Goal: Information Seeking & Learning: Learn about a topic

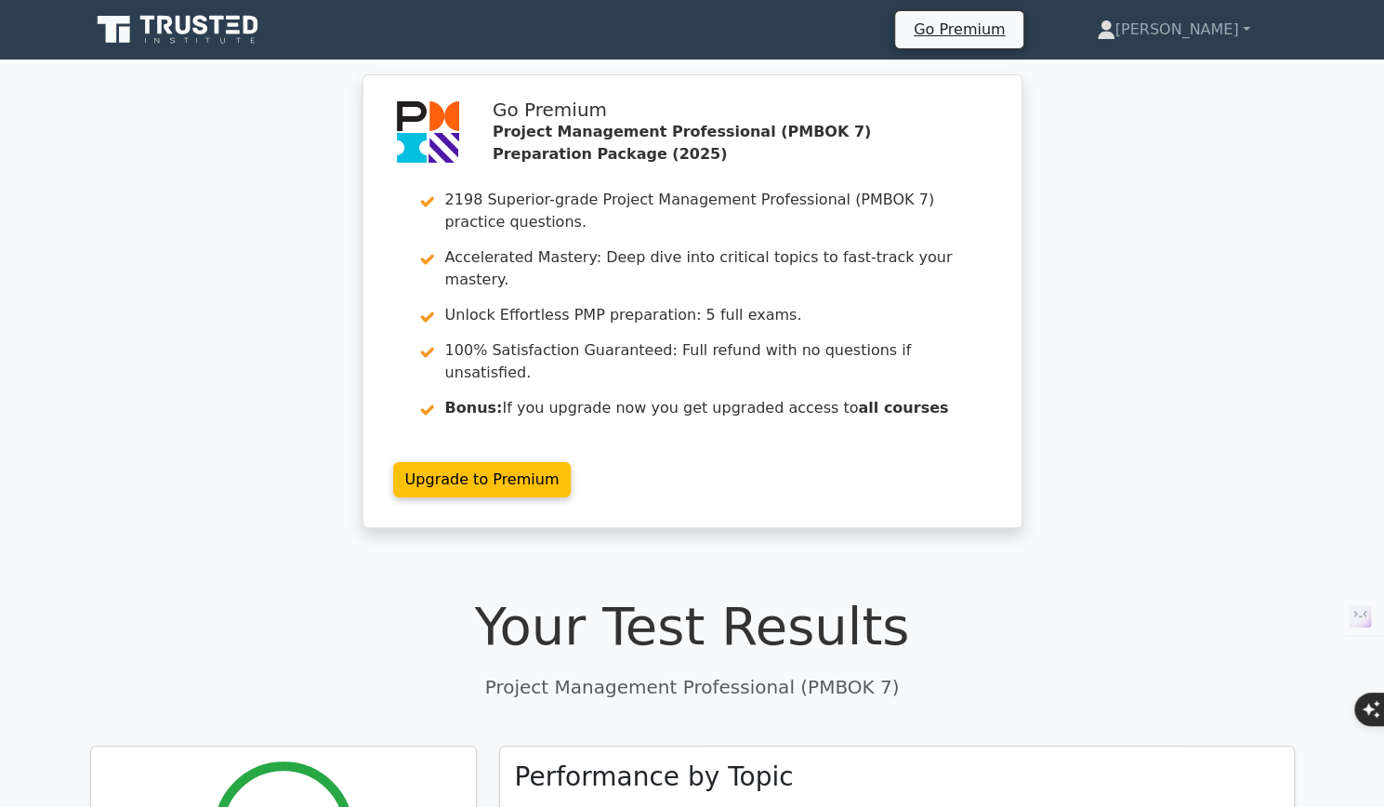
click at [203, 32] on icon at bounding box center [200, 25] width 15 height 20
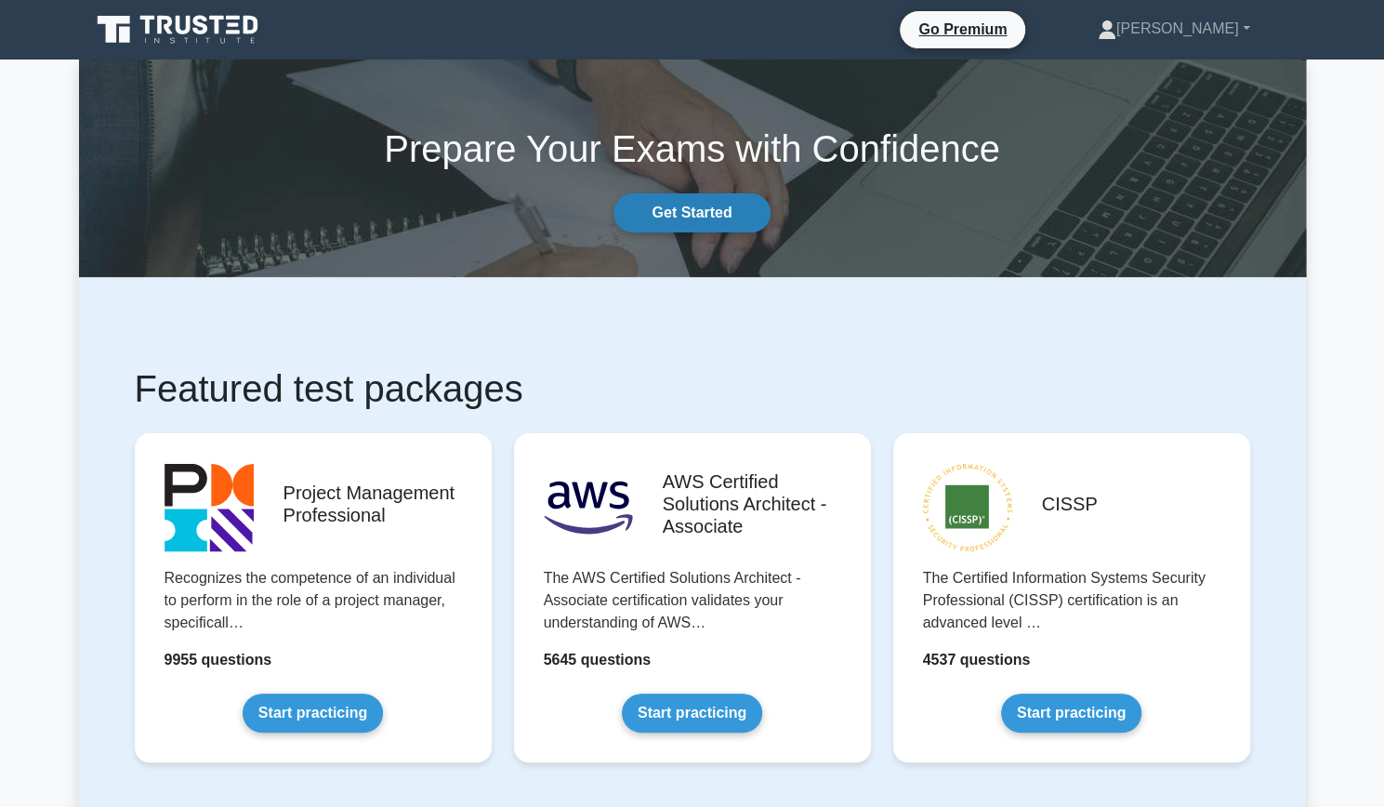
click at [712, 203] on link "Get Started" at bounding box center [691, 212] width 156 height 39
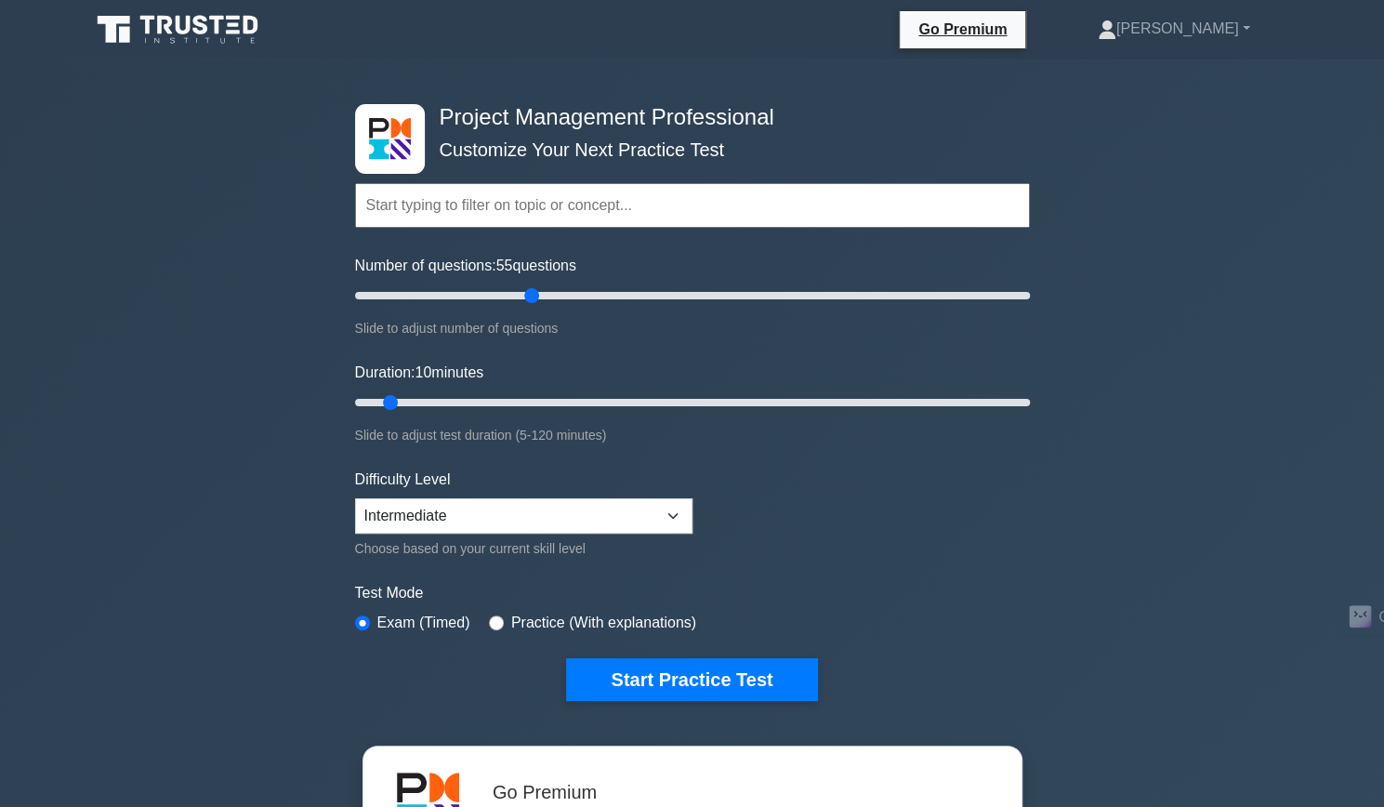
click at [820, 308] on div "Number of questions: 55 questions Slide to adjust number of questions" at bounding box center [692, 297] width 675 height 85
click at [861, 588] on label "Test Mode" at bounding box center [692, 593] width 675 height 22
click at [704, 684] on button "Start Practice Test" at bounding box center [691, 679] width 251 height 43
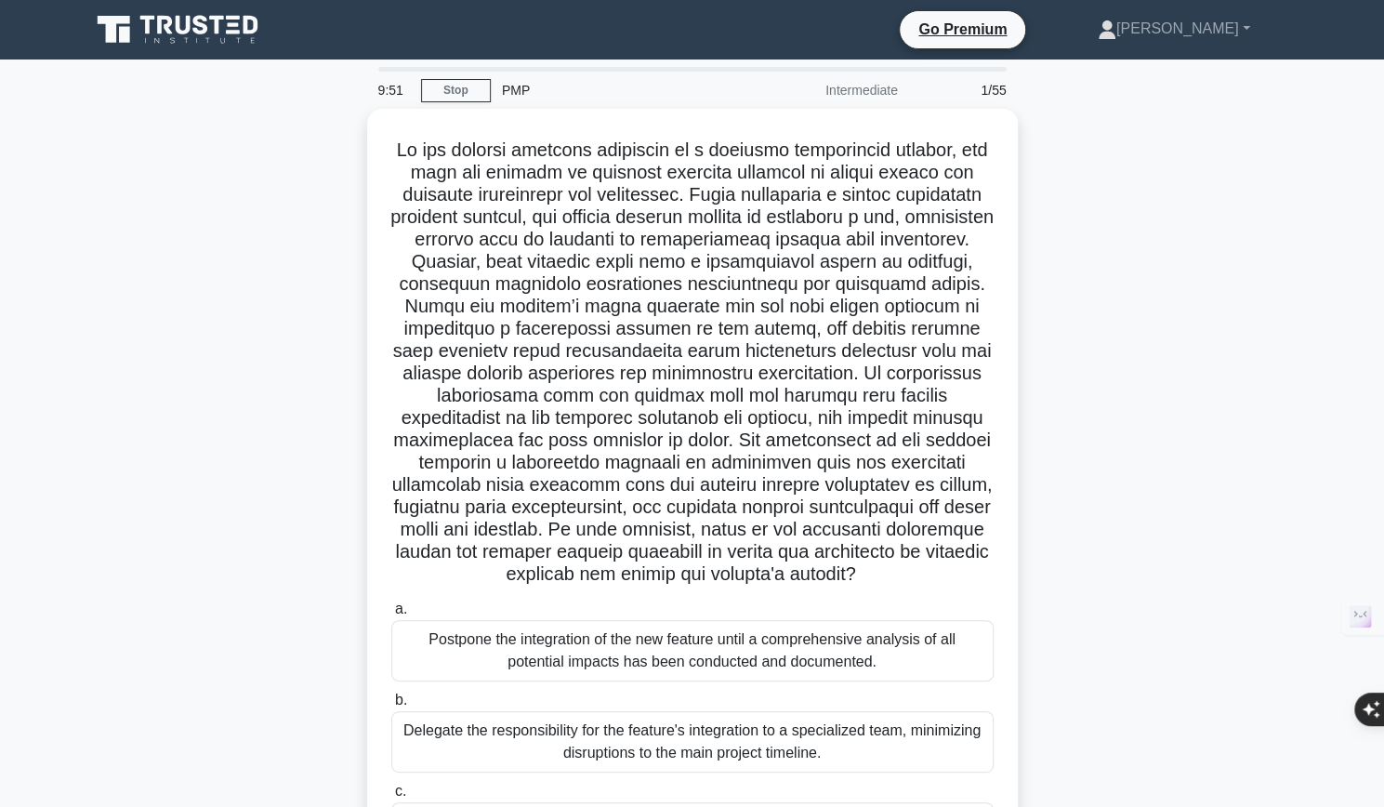
click at [1158, 274] on div ".spinner_0XTQ{transform-origin:center;animation:spinner_y6GP .75s linear infini…" at bounding box center [692, 556] width 1227 height 894
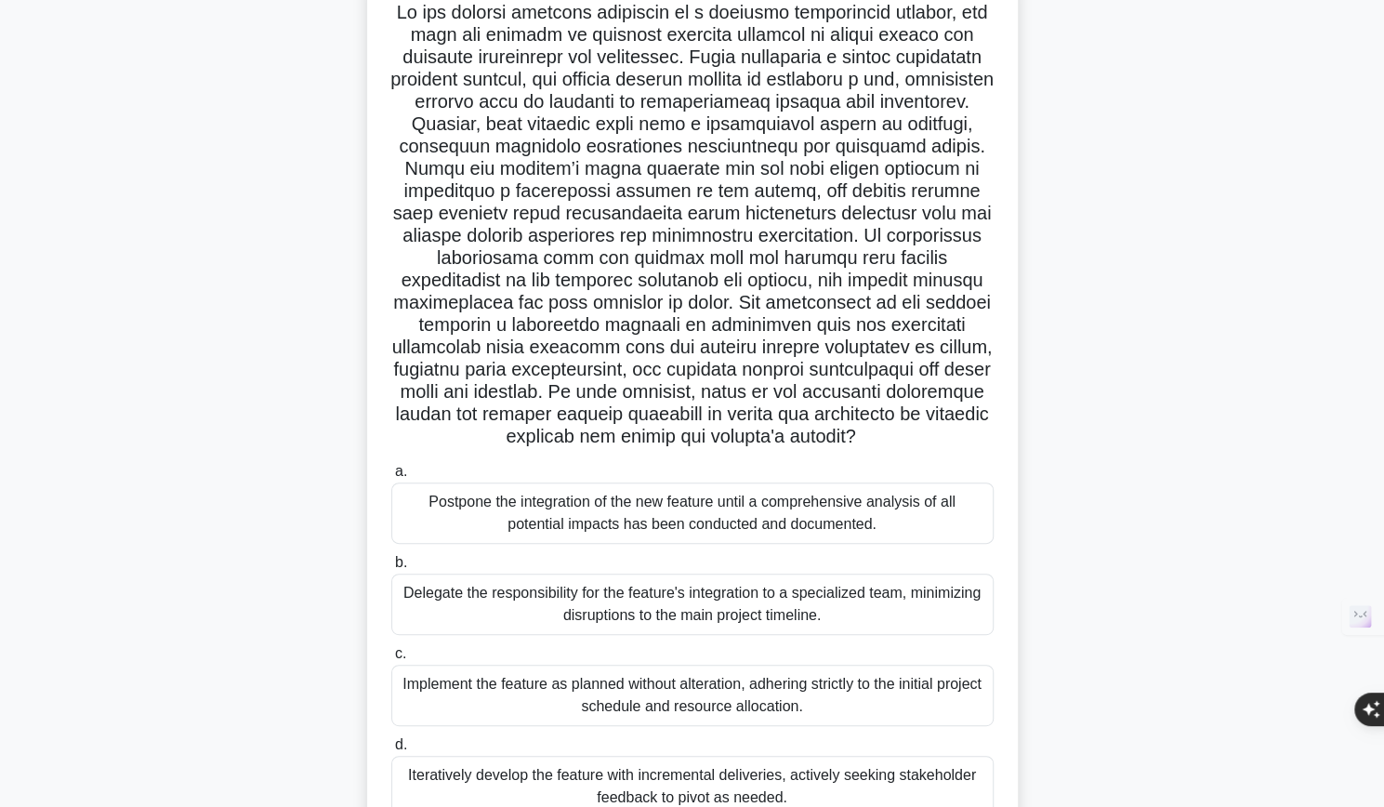
scroll to position [137, 0]
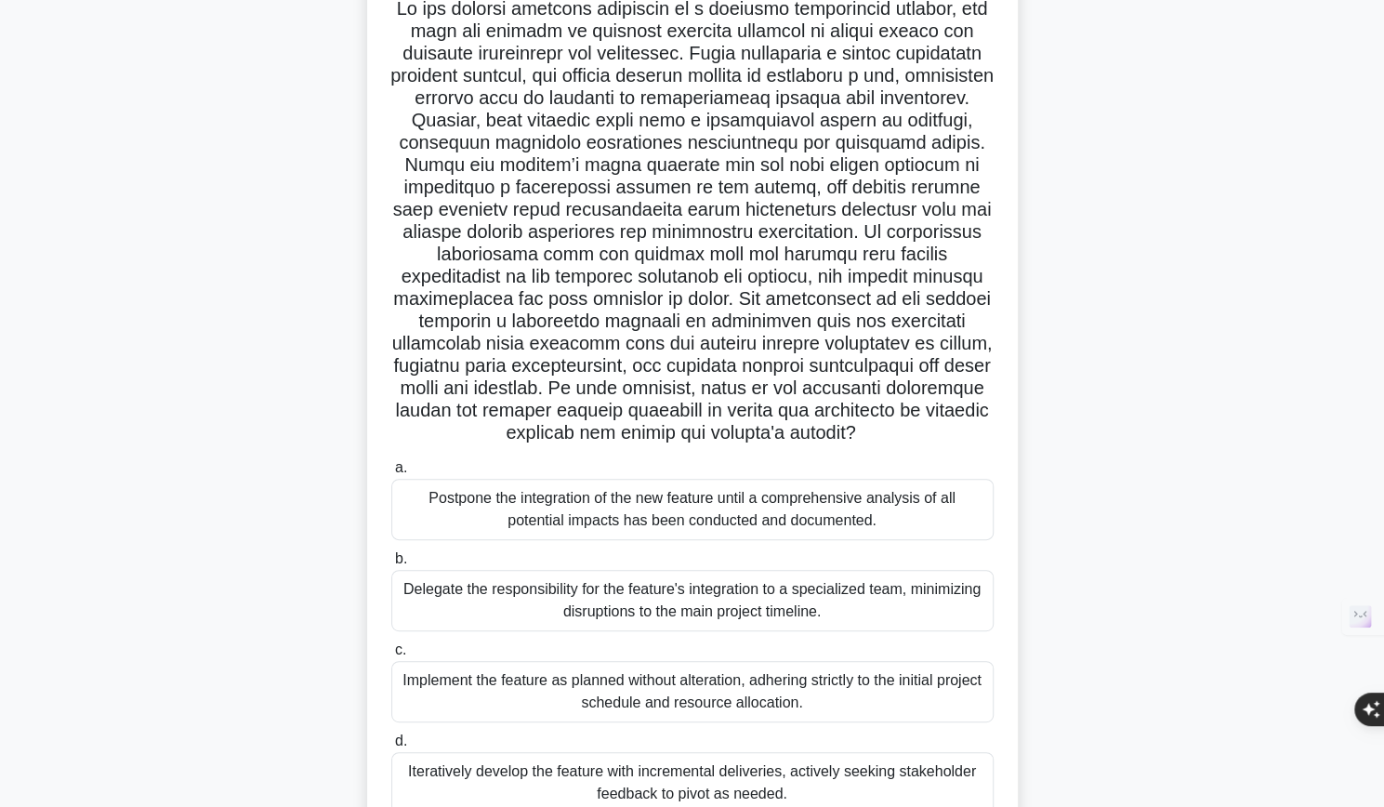
click at [586, 624] on div "Delegate the responsibility for the feature's integration to a specialized team…" at bounding box center [692, 600] width 602 height 61
click at [391, 565] on input "b. Delegate the responsibility for the feature's integration to a specialized t…" at bounding box center [391, 559] width 0 height 12
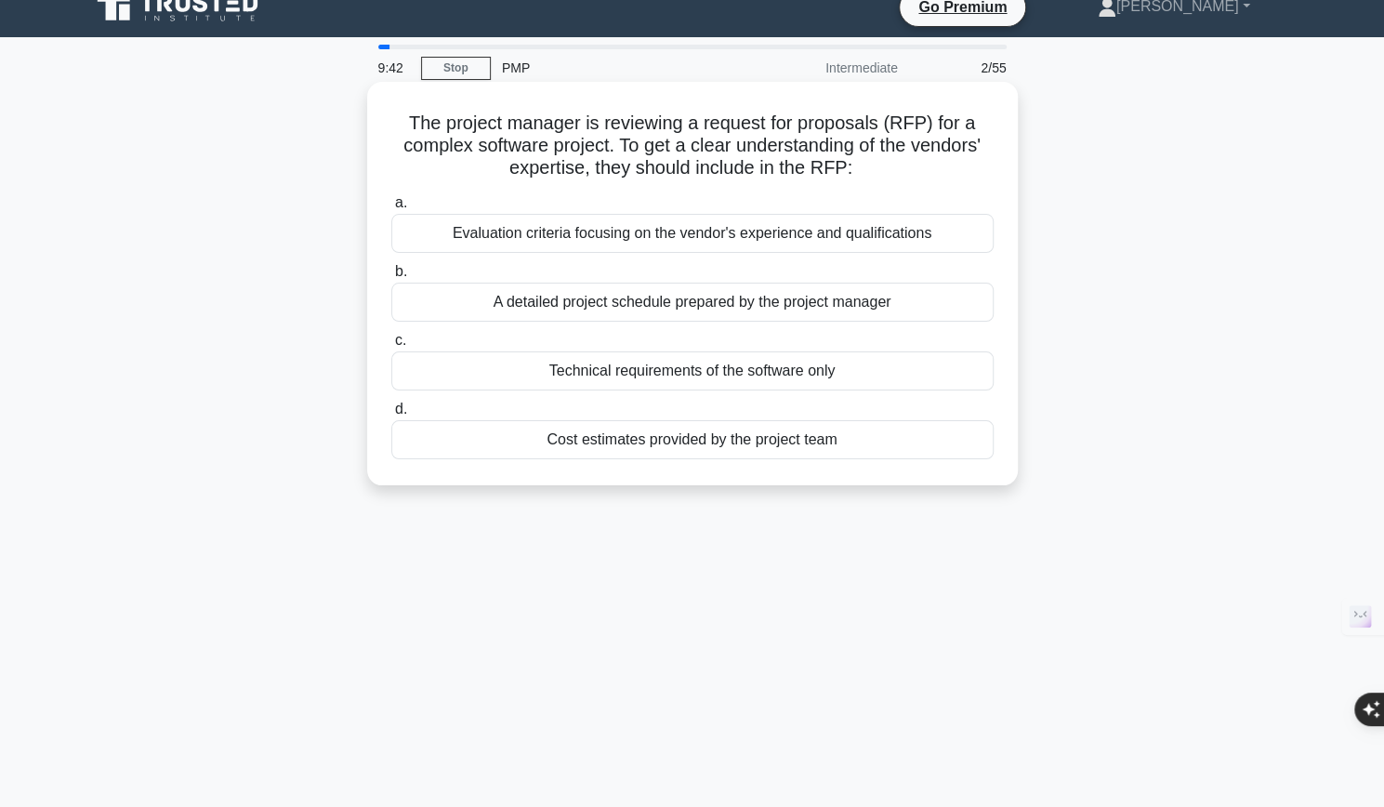
scroll to position [0, 0]
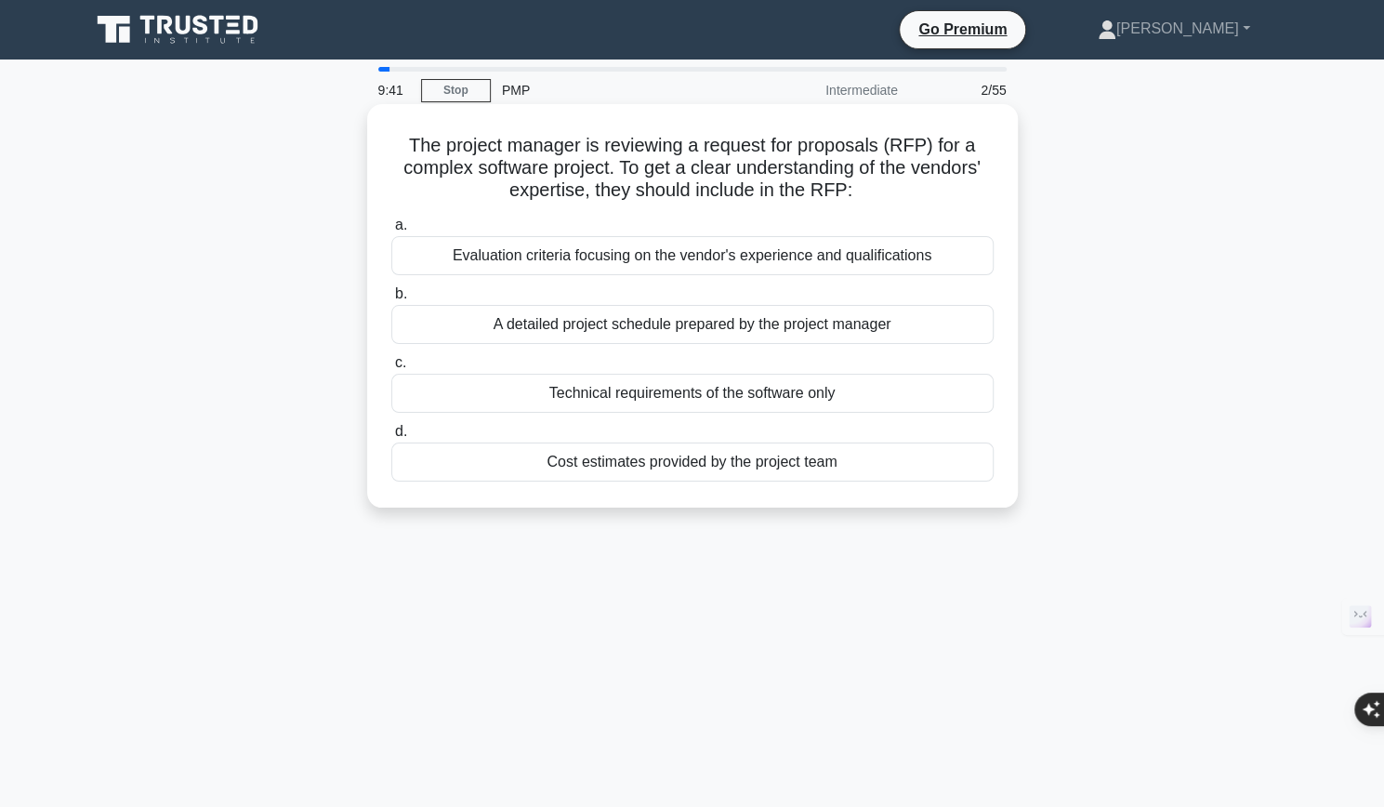
click at [558, 396] on div "Technical requirements of the software only" at bounding box center [692, 393] width 602 height 39
click at [391, 369] on input "c. Technical requirements of the software only" at bounding box center [391, 363] width 0 height 12
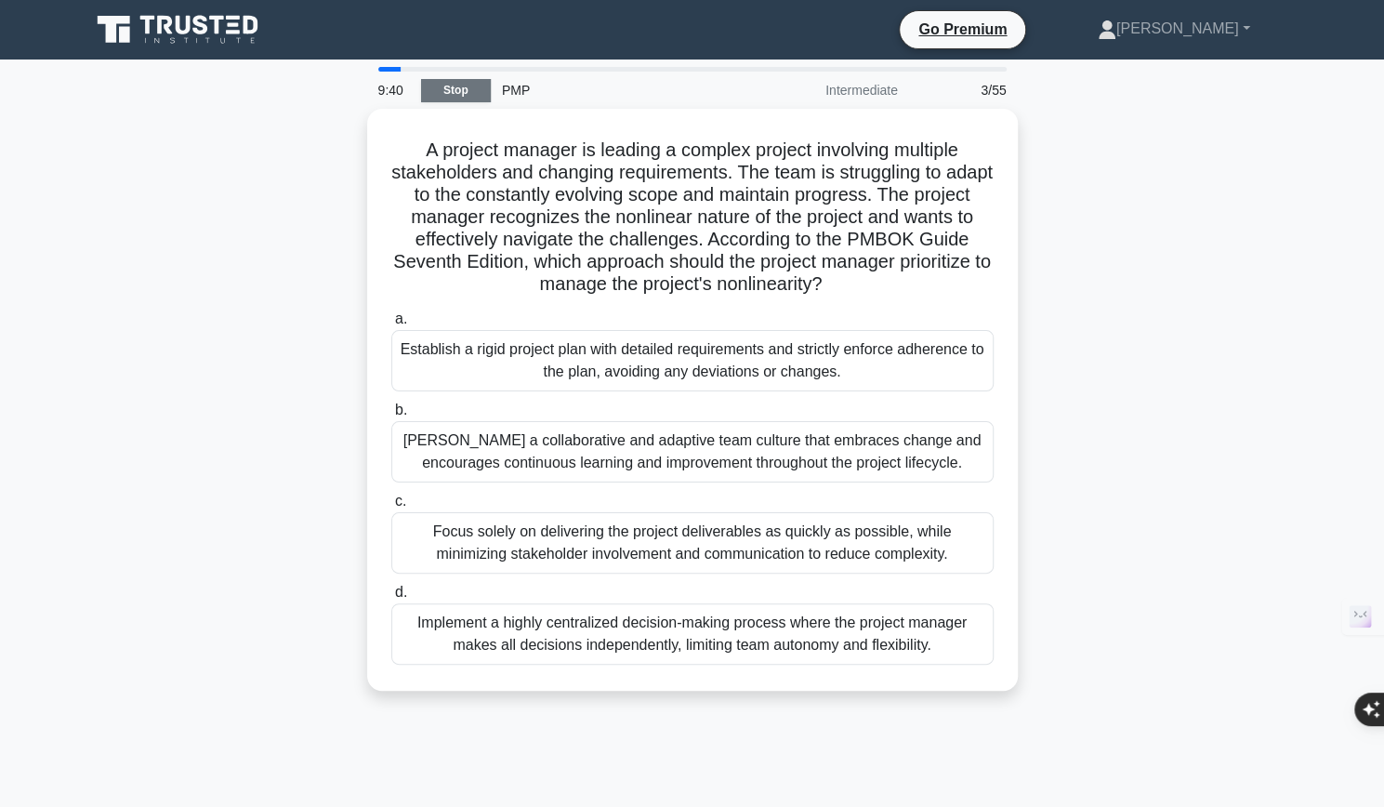
click at [468, 81] on link "Stop" at bounding box center [456, 90] width 70 height 23
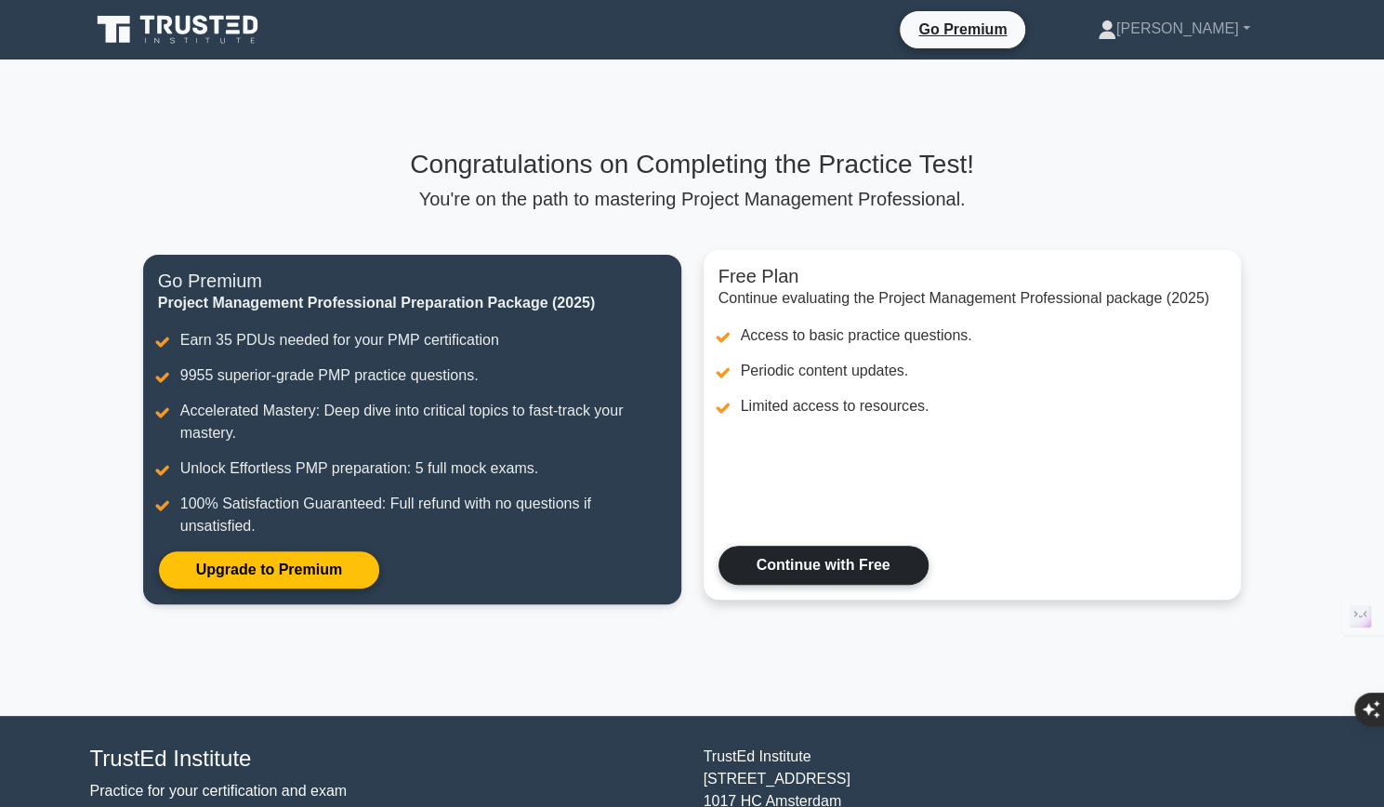
click at [928, 551] on link "Continue with Free" at bounding box center [823, 564] width 210 height 39
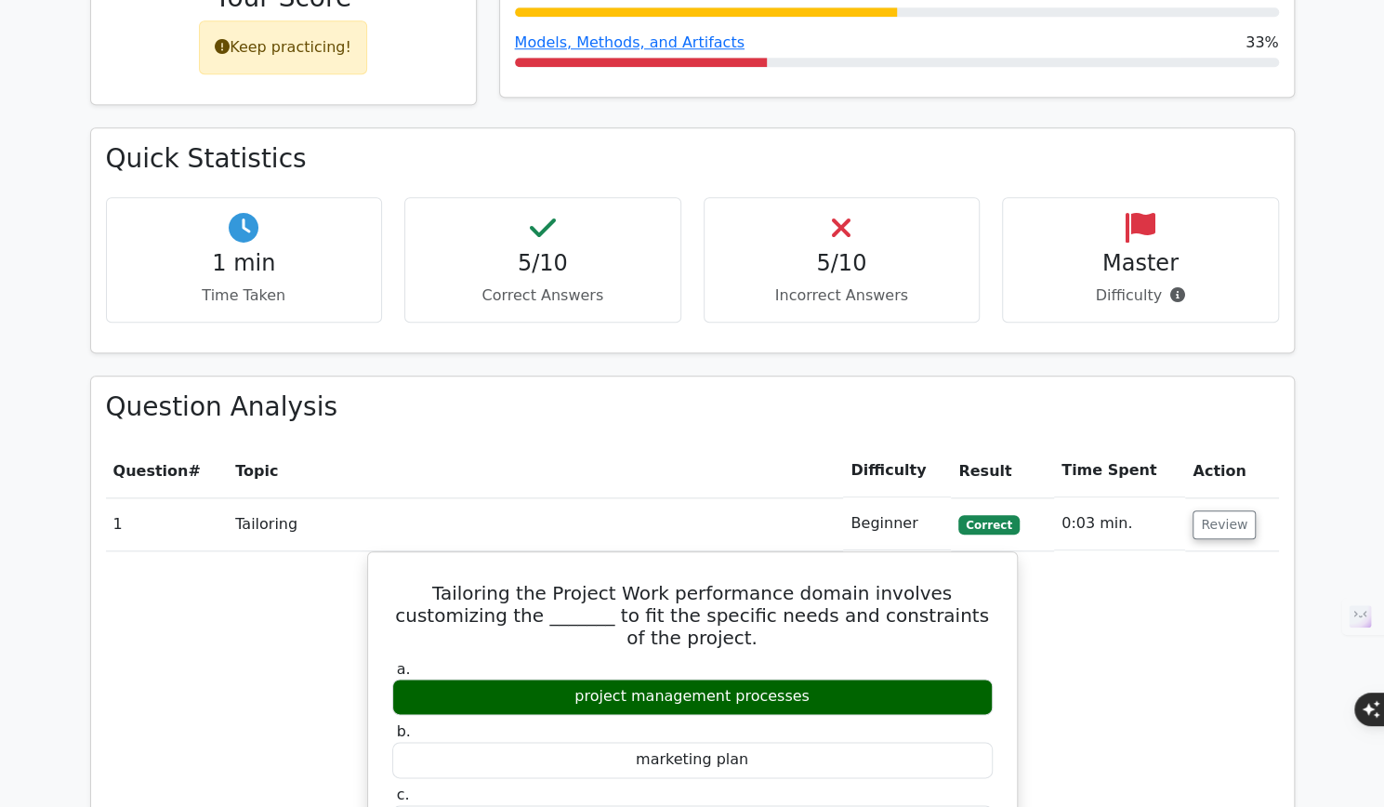
scroll to position [931, 0]
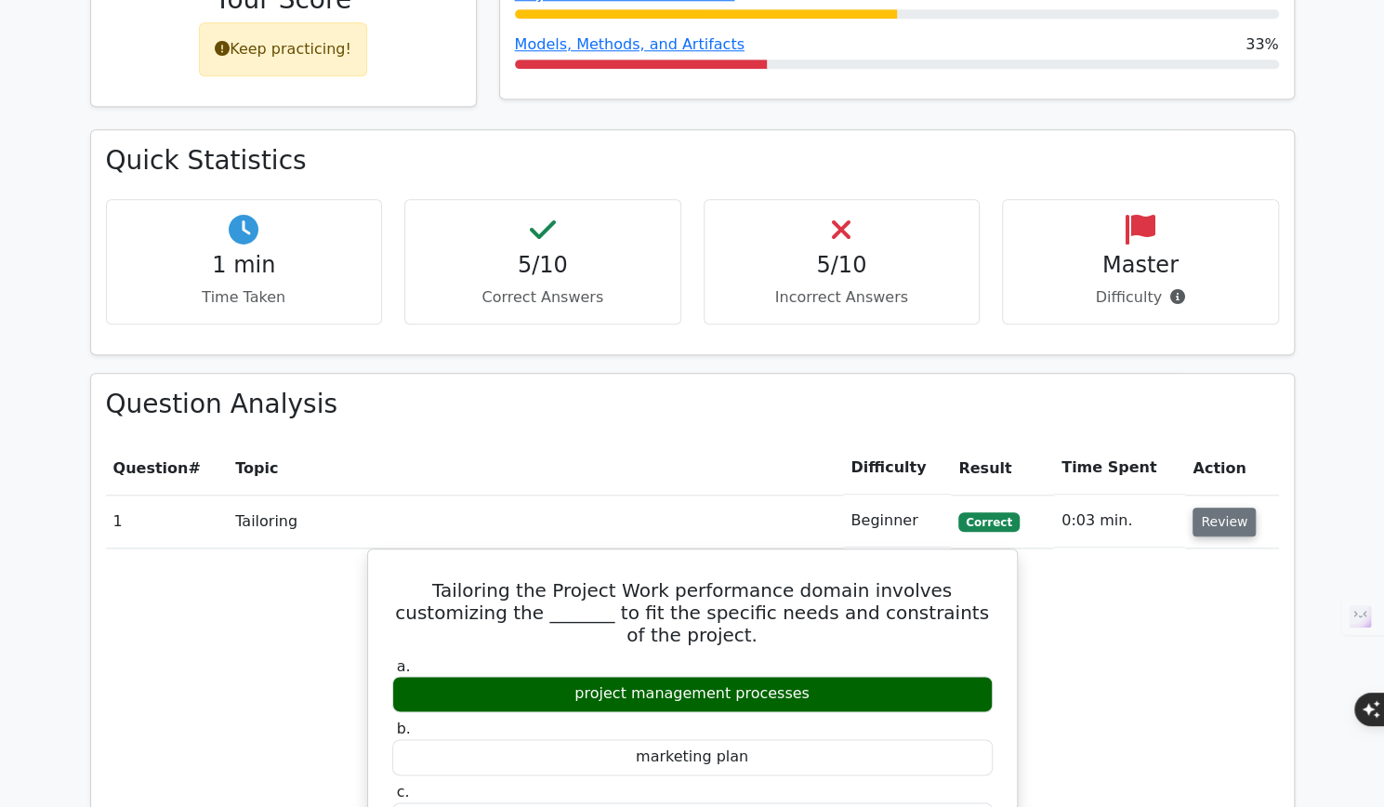
click at [1214, 507] on button "Review" at bounding box center [1223, 521] width 63 height 29
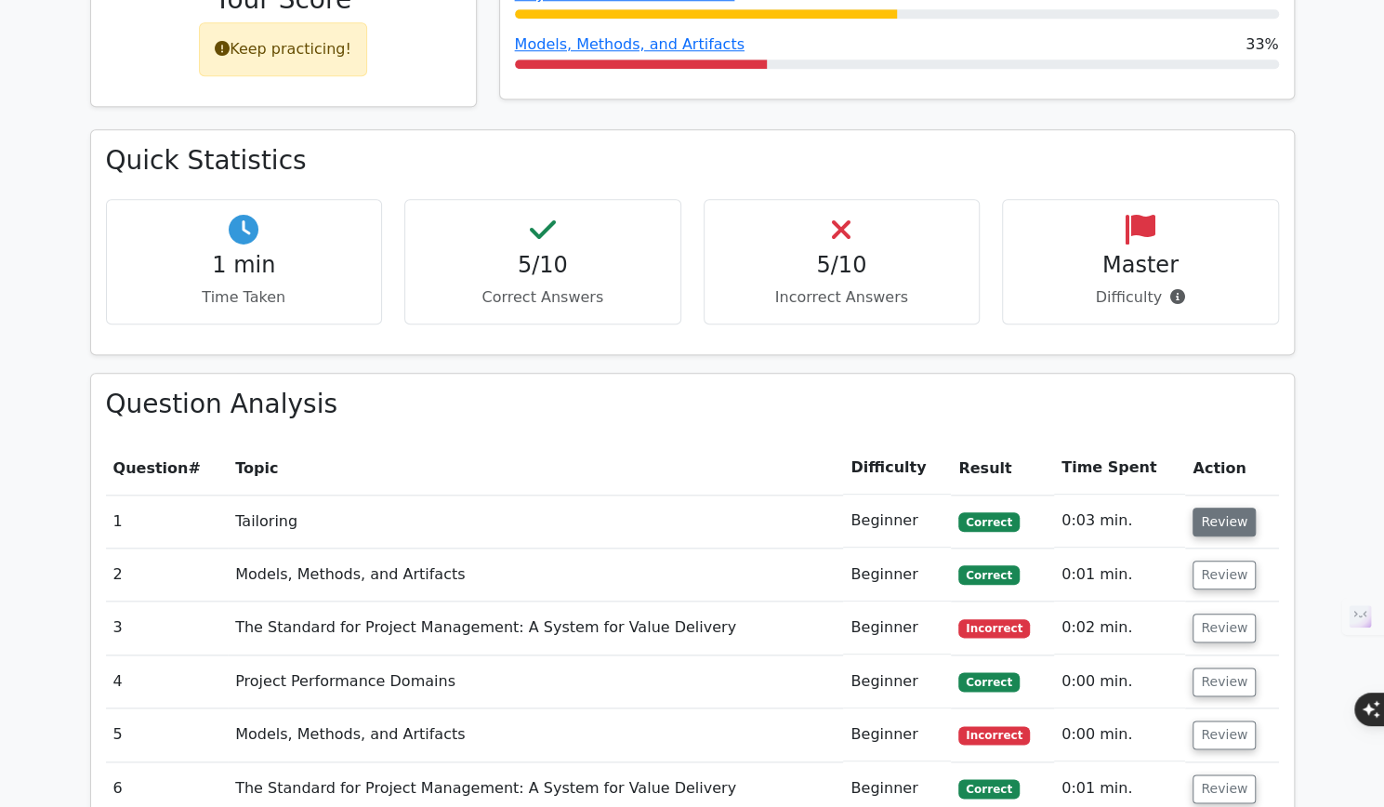
click at [1214, 507] on button "Review" at bounding box center [1223, 521] width 63 height 29
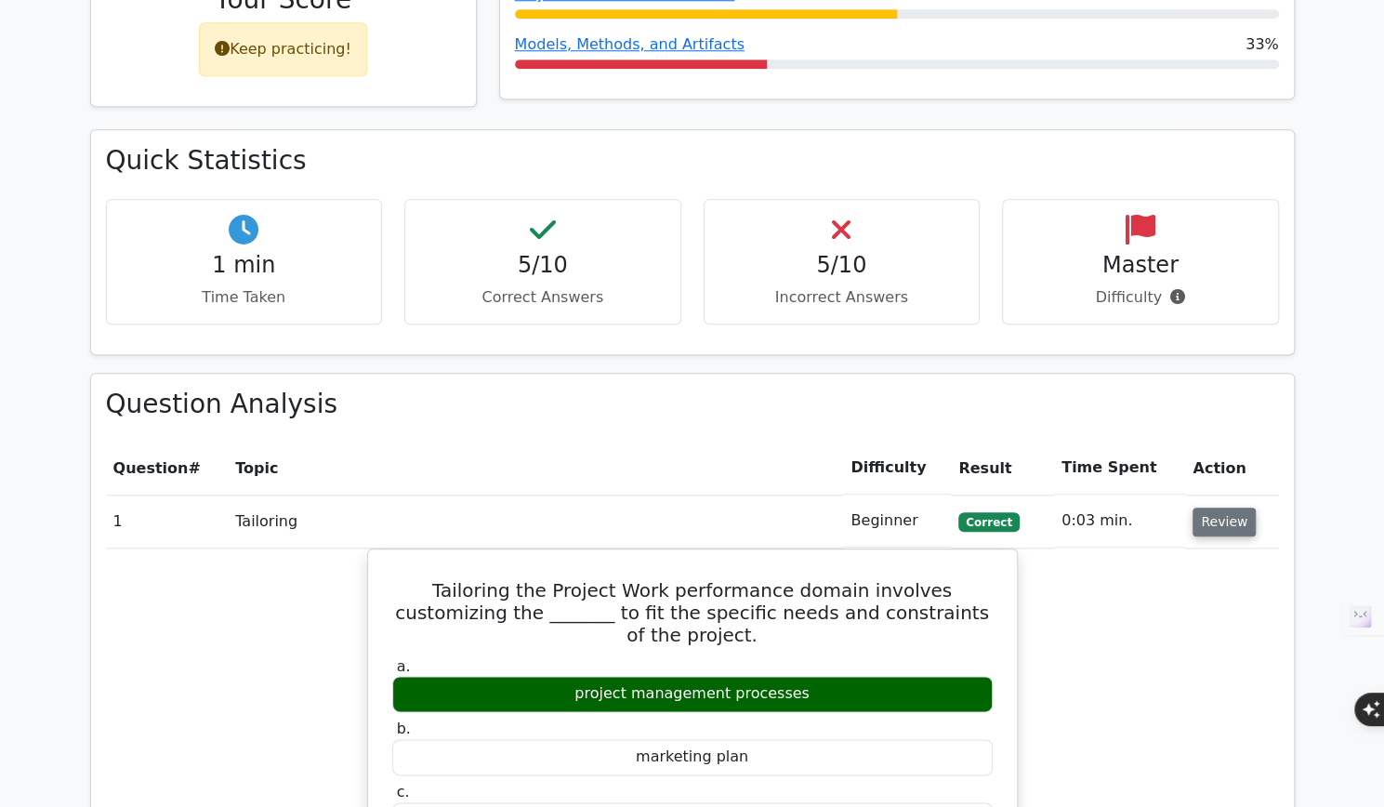
click at [1214, 507] on button "Review" at bounding box center [1223, 521] width 63 height 29
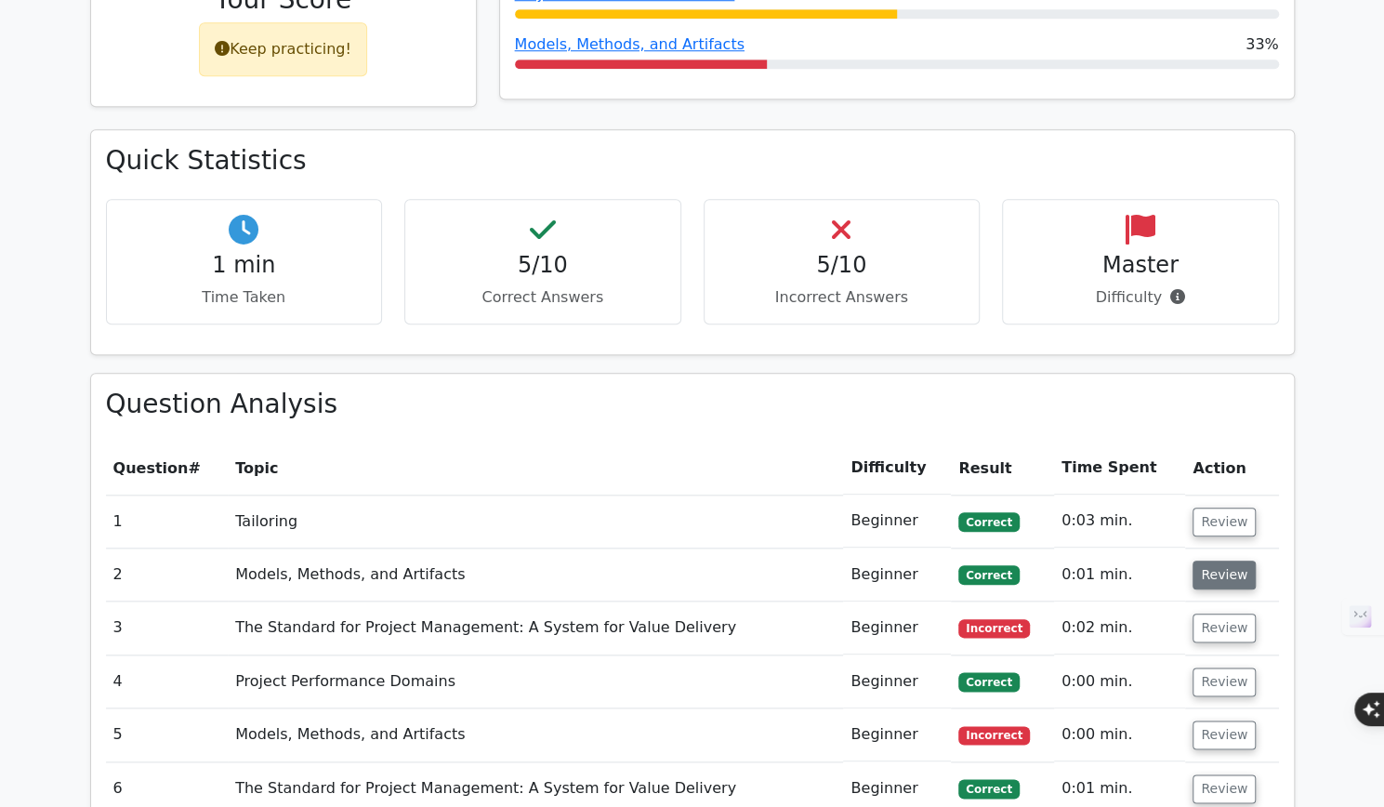
click at [1225, 560] on button "Review" at bounding box center [1223, 574] width 63 height 29
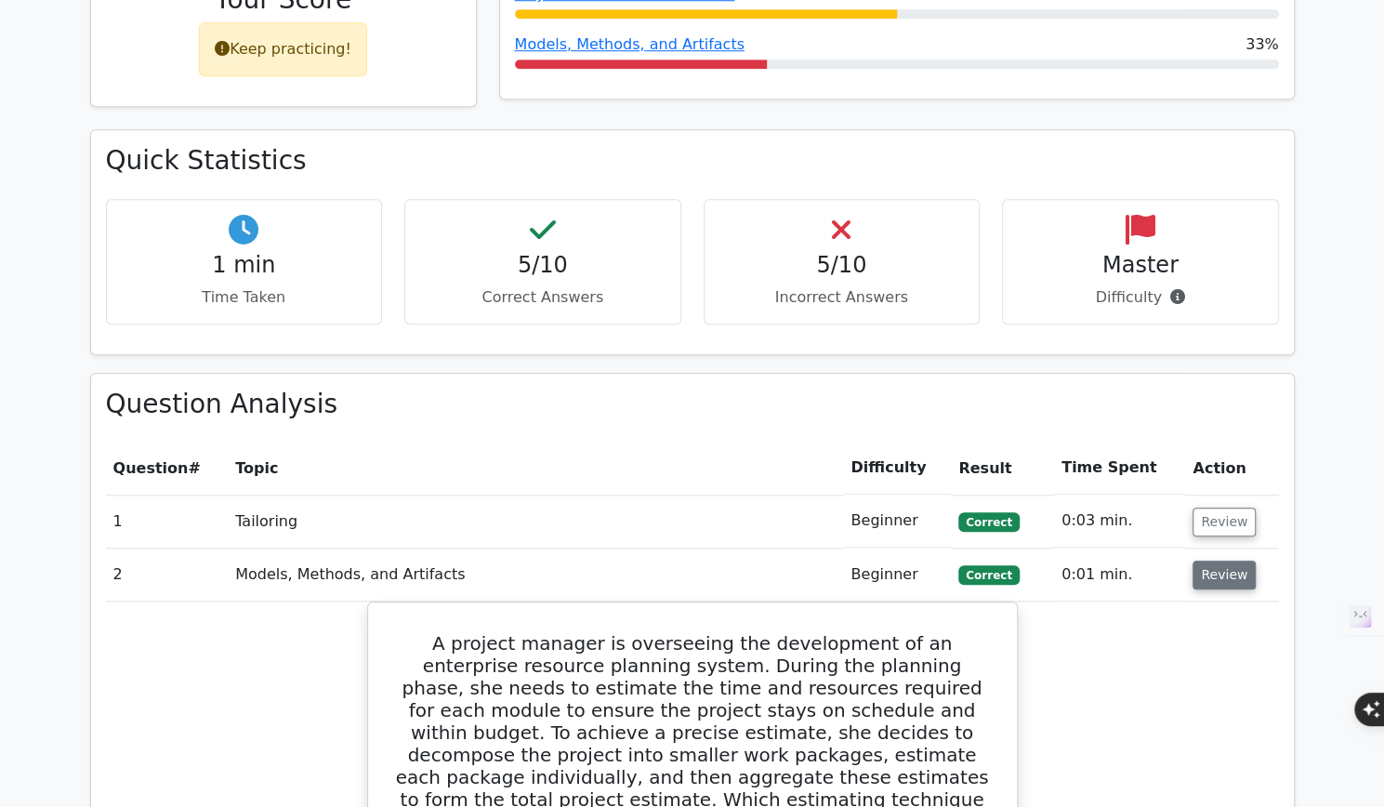
click at [1225, 560] on button "Review" at bounding box center [1223, 574] width 63 height 29
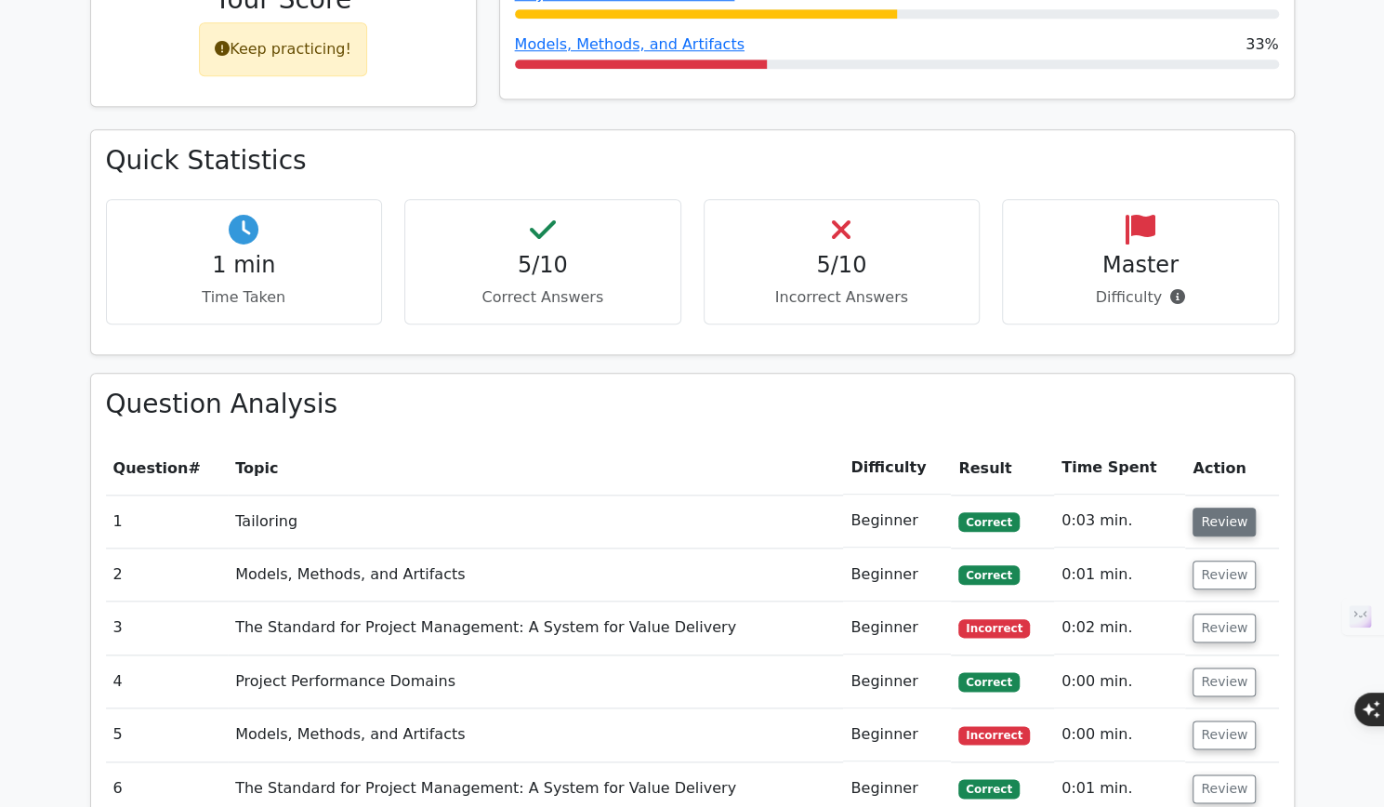
click at [1203, 507] on button "Review" at bounding box center [1223, 521] width 63 height 29
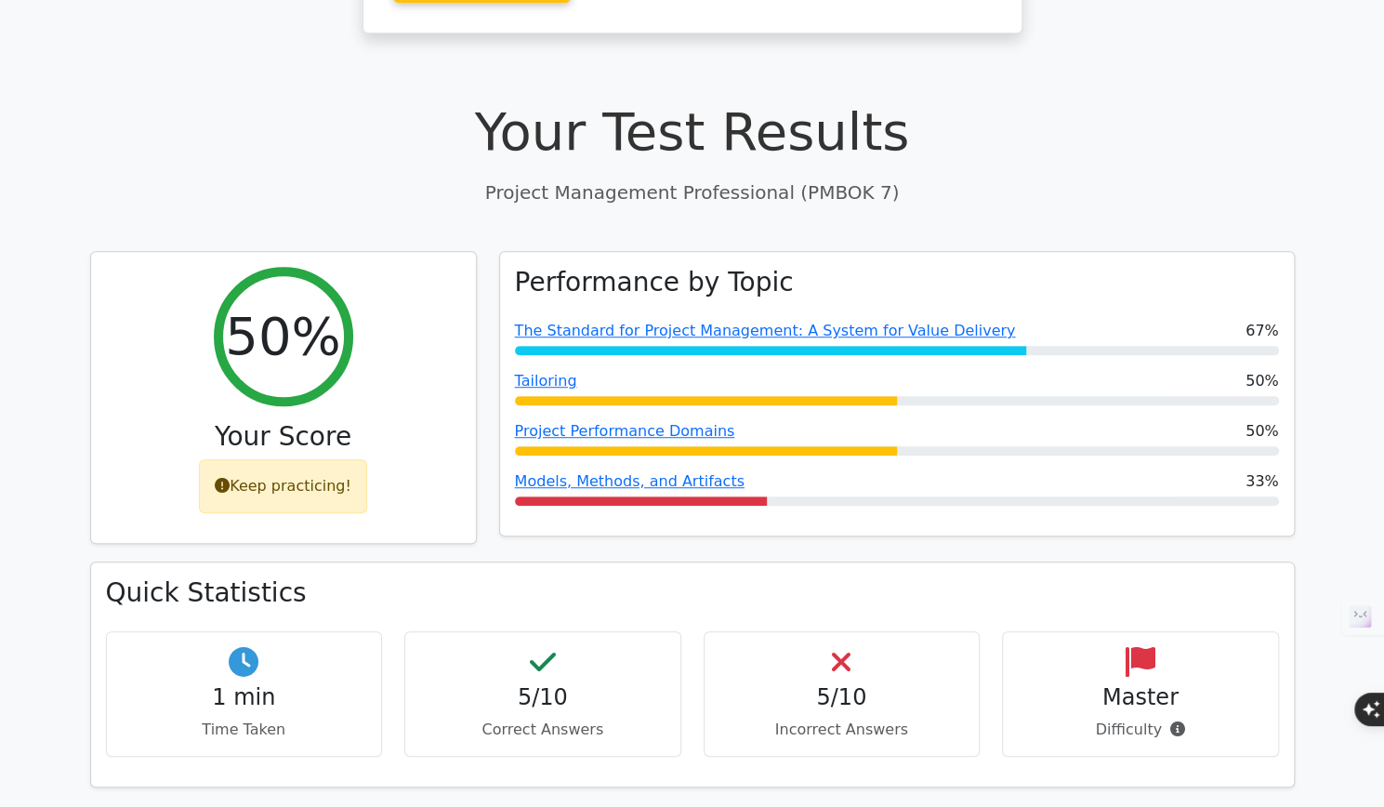
scroll to position [631, 0]
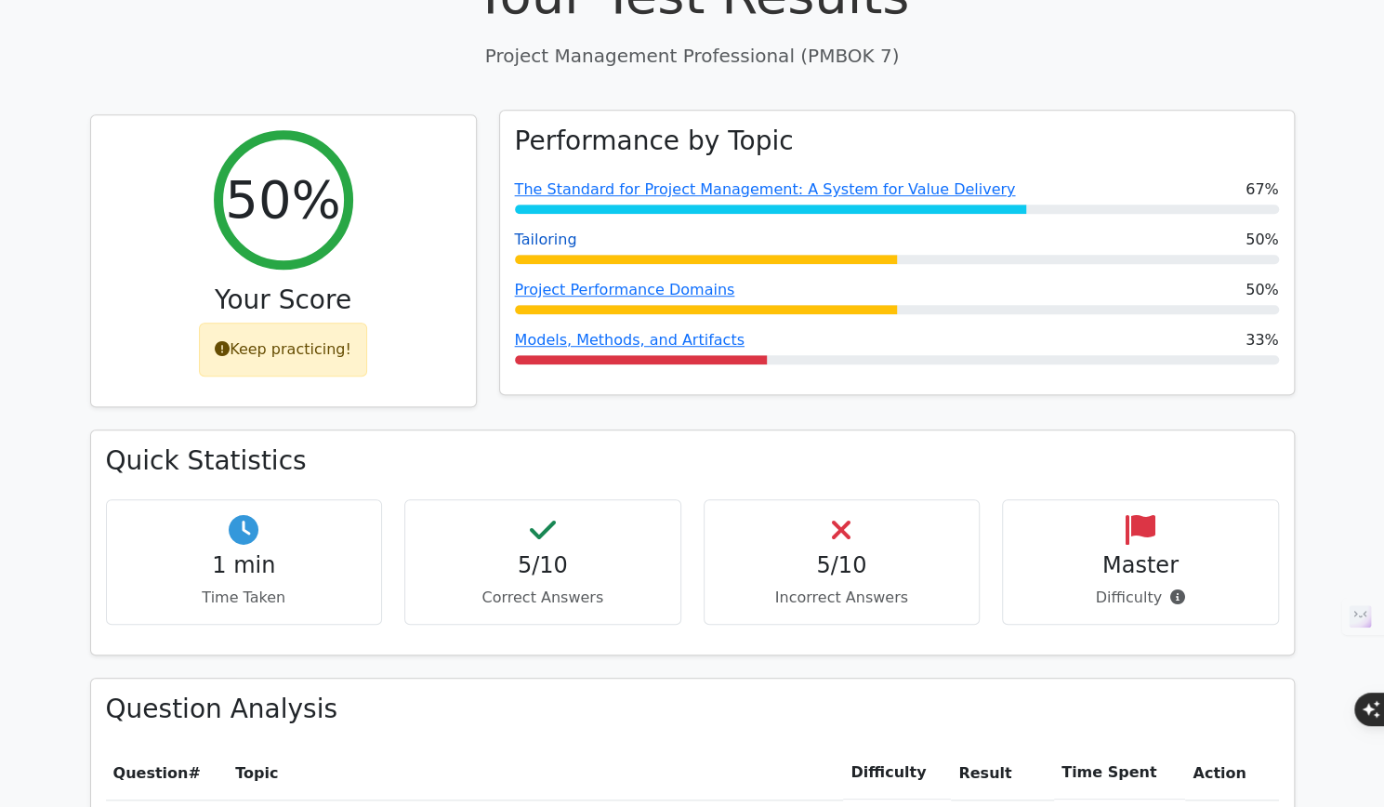
click at [545, 230] on link "Tailoring" at bounding box center [546, 239] width 62 height 18
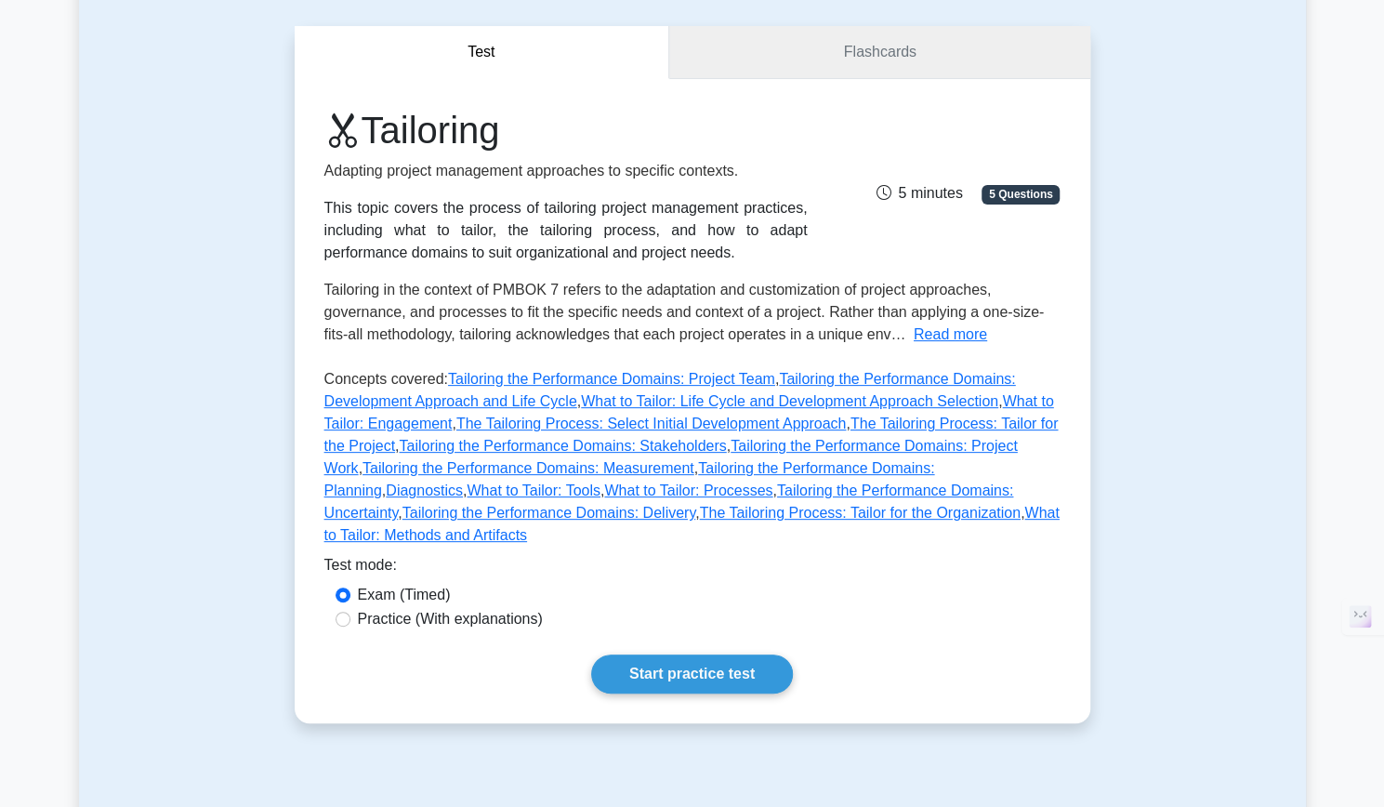
click at [907, 54] on link "Flashcards" at bounding box center [879, 52] width 420 height 53
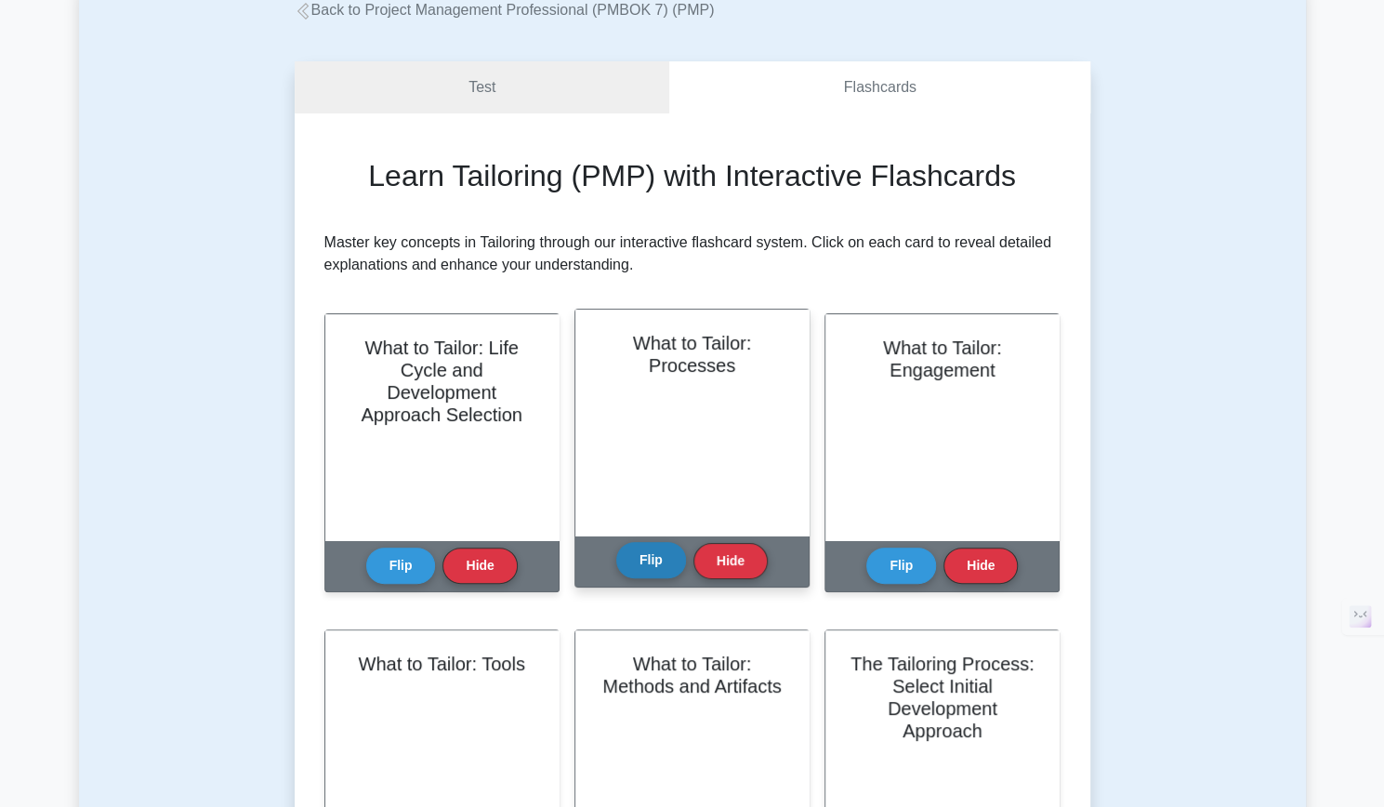
scroll to position [120, 0]
click at [664, 567] on button "Flip" at bounding box center [651, 560] width 70 height 36
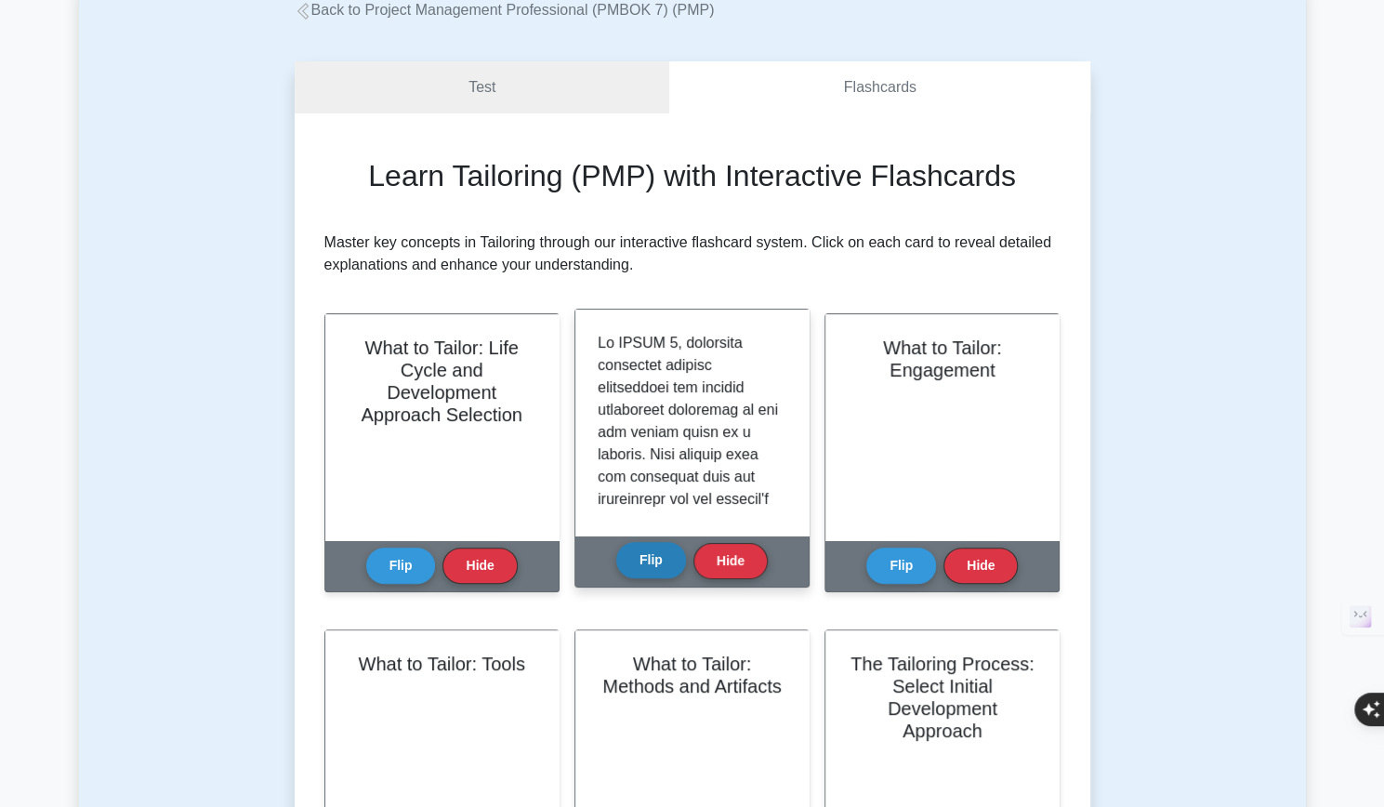
click at [664, 567] on button "Flip" at bounding box center [651, 560] width 70 height 36
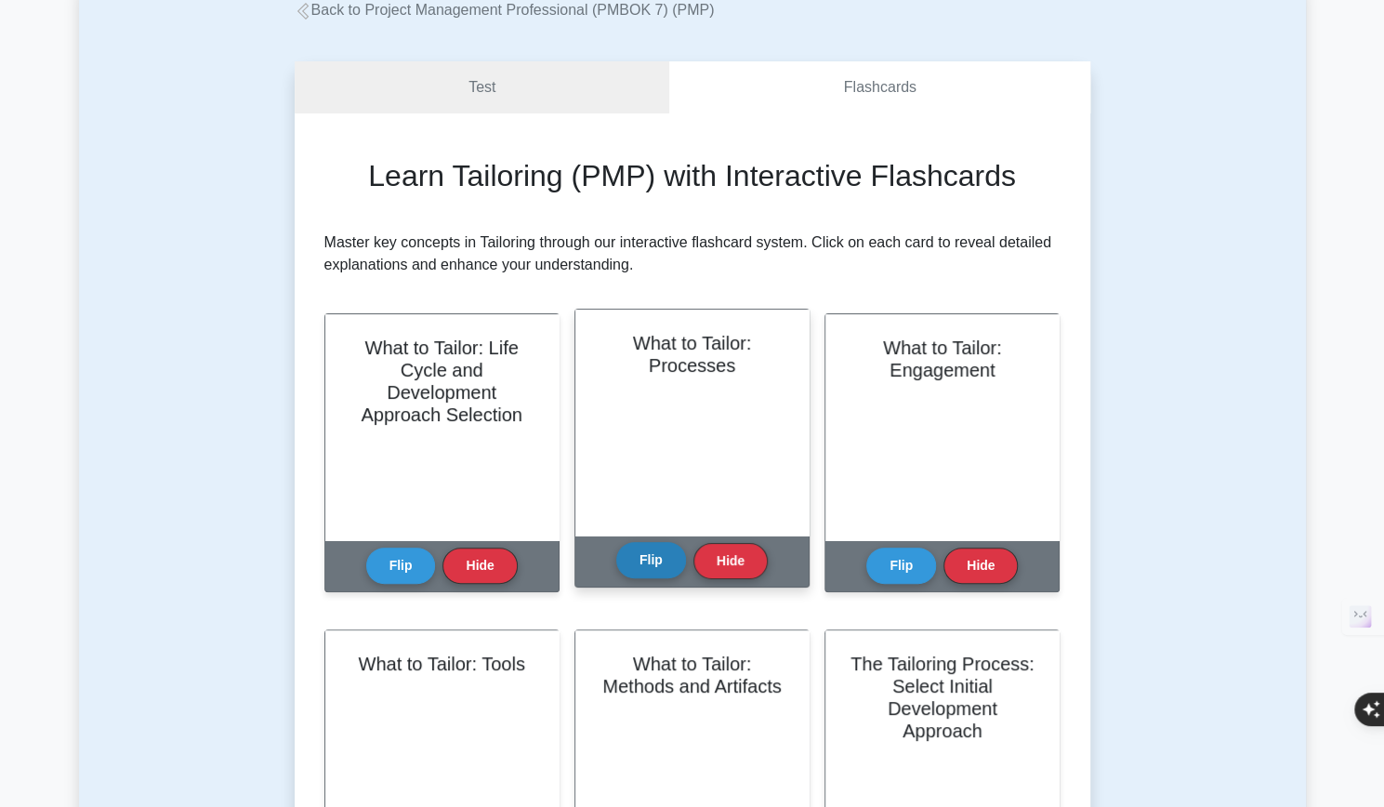
click at [664, 567] on button "Flip" at bounding box center [651, 560] width 70 height 36
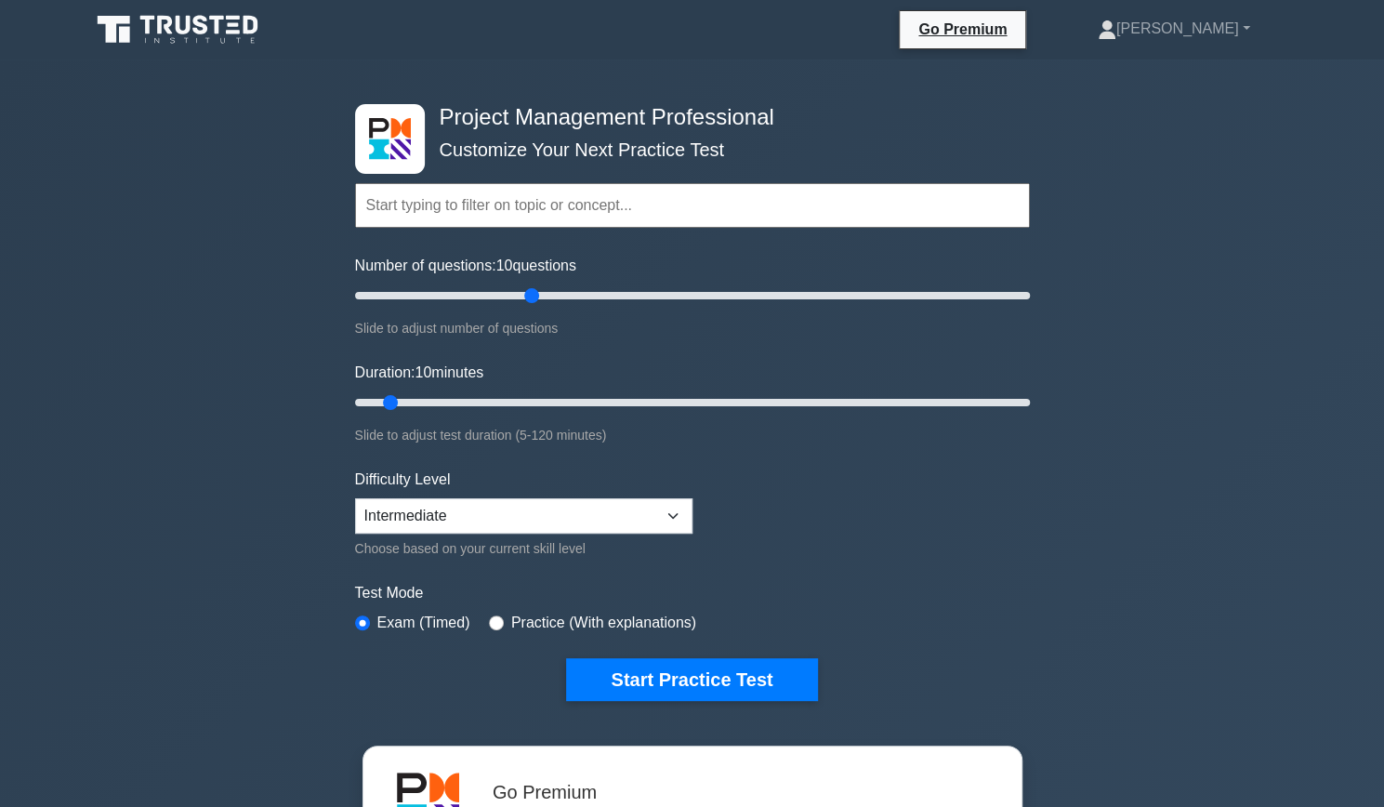
click at [643, 629] on label "Practice (With explanations)" at bounding box center [603, 622] width 185 height 22
click at [658, 620] on label "Practice (With explanations)" at bounding box center [603, 622] width 185 height 22
click at [491, 616] on input "radio" at bounding box center [496, 622] width 15 height 15
radio input "true"
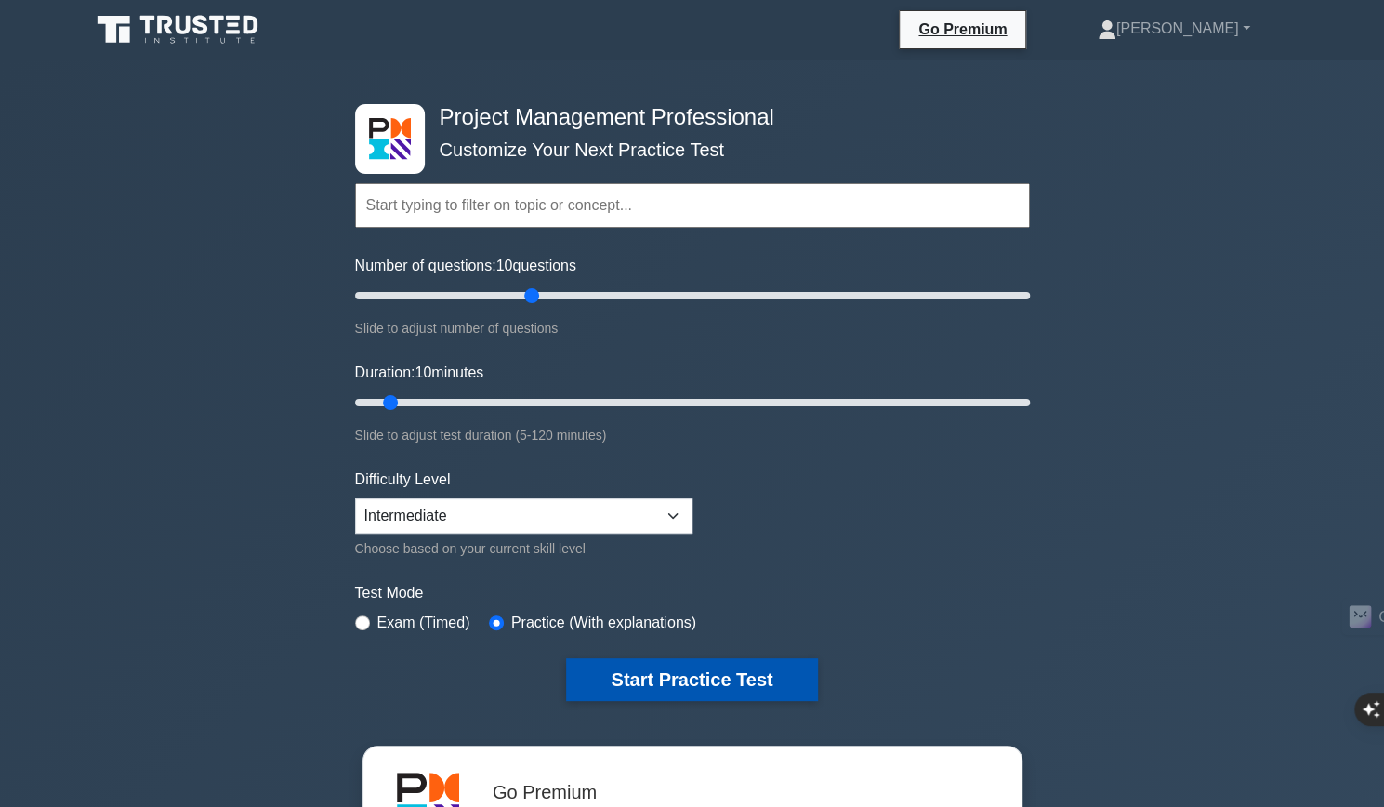
click at [649, 670] on button "Start Practice Test" at bounding box center [691, 679] width 251 height 43
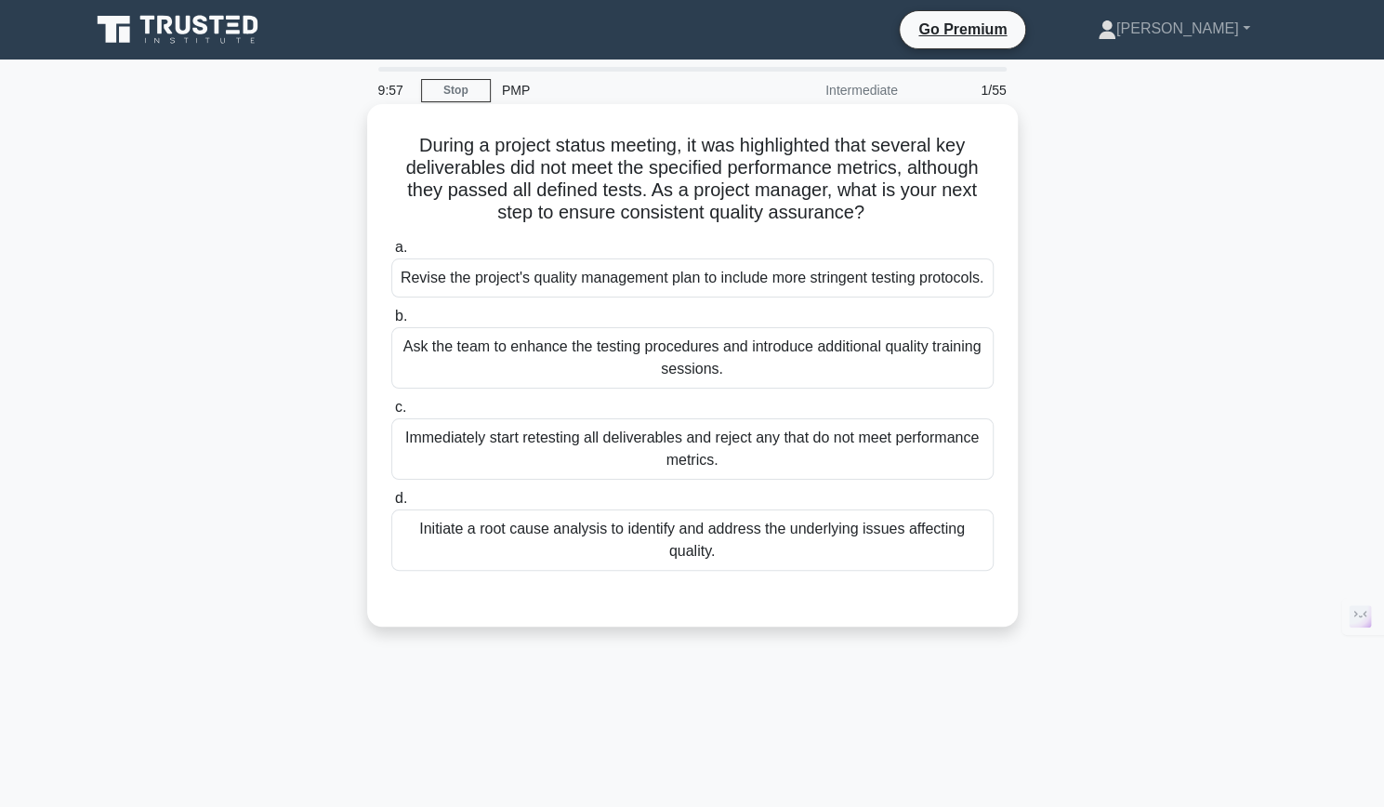
click at [689, 562] on div "Initiate a root cause analysis to identify and address the underlying issues af…" at bounding box center [692, 539] width 602 height 61
click at [391, 505] on input "d. Initiate a root cause analysis to identify and address the underlying issues…" at bounding box center [391, 498] width 0 height 12
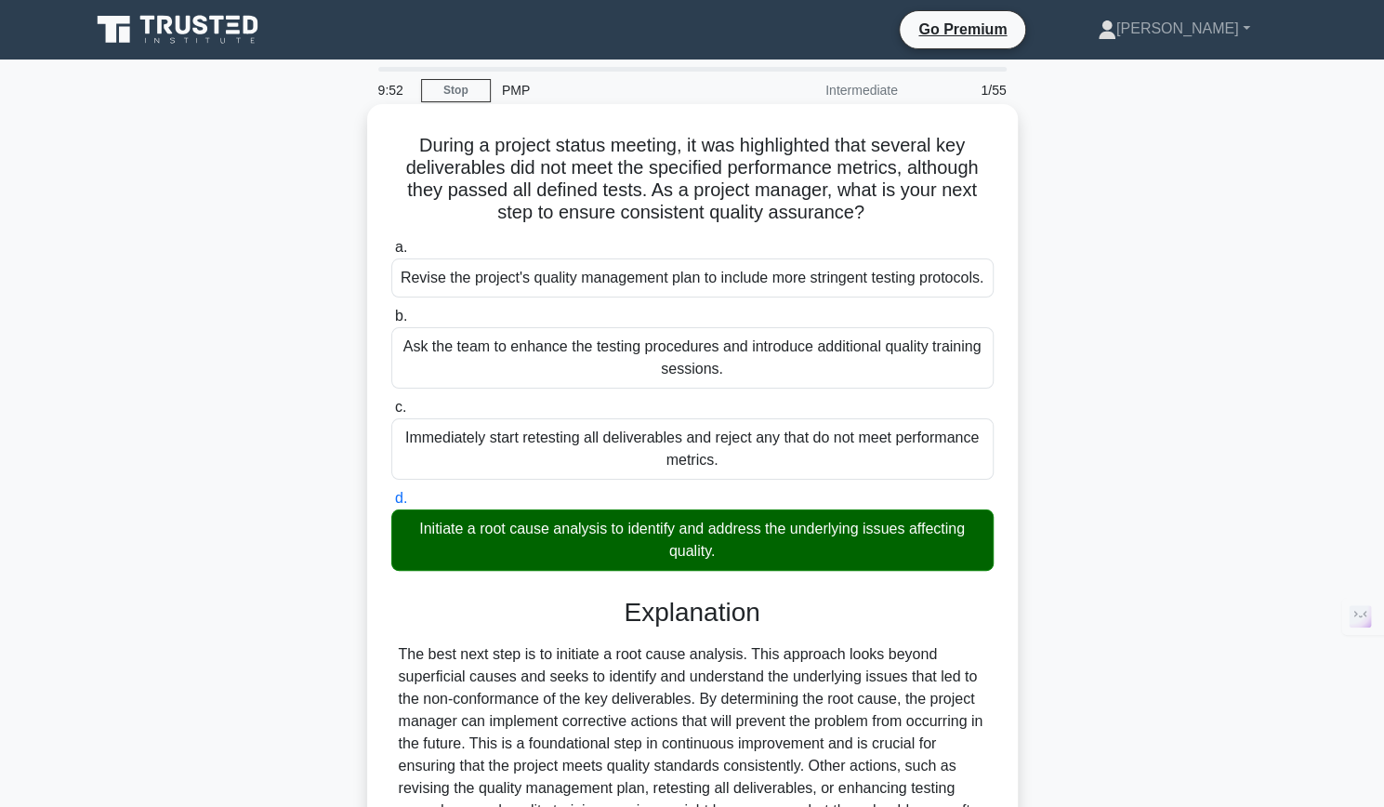
click at [615, 380] on div "Ask the team to enhance the testing procedures and introduce additional quality…" at bounding box center [692, 357] width 602 height 61
click at [391, 322] on input "b. Ask the team to enhance the testing procedures and introduce additional qual…" at bounding box center [391, 316] width 0 height 12
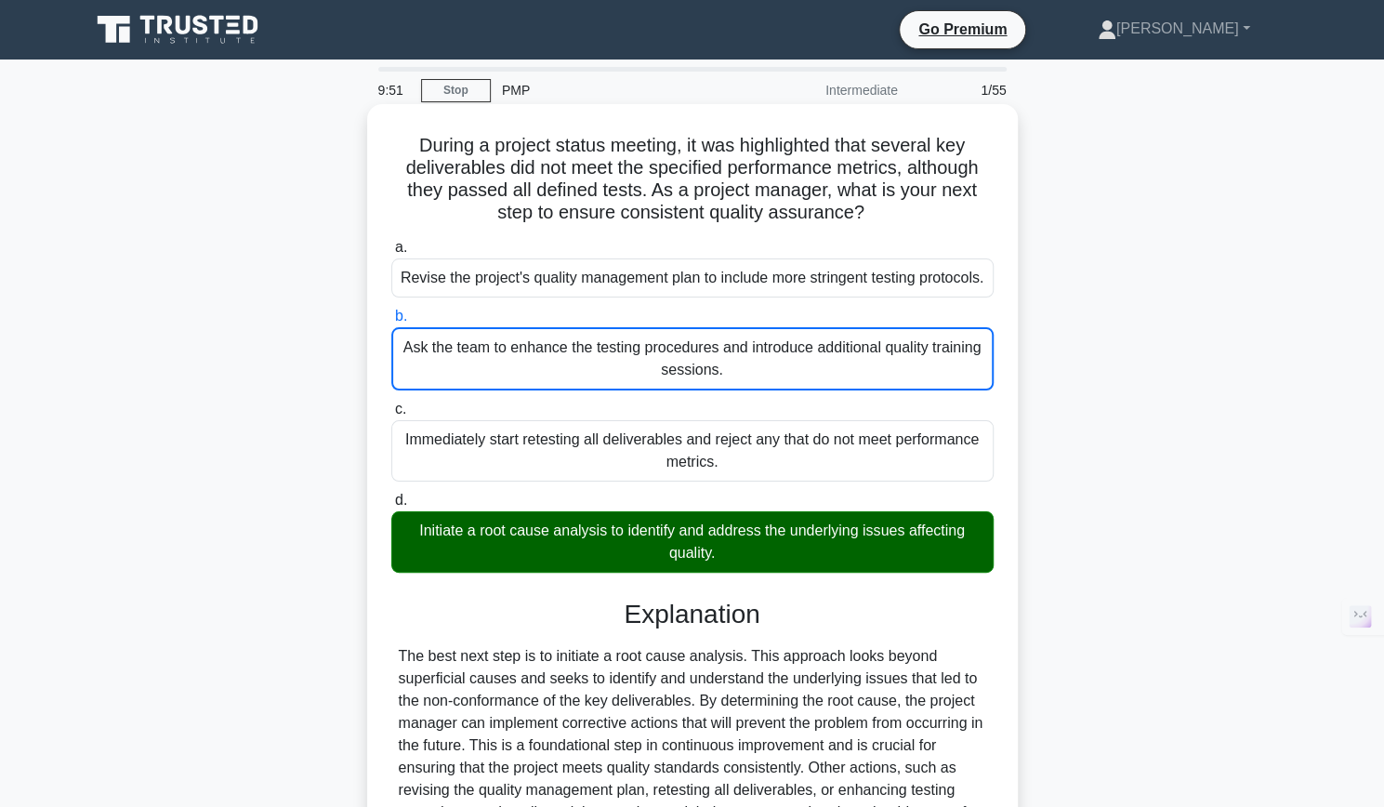
click at [468, 377] on div "Ask the team to enhance the testing procedures and introduce additional quality…" at bounding box center [692, 358] width 602 height 63
click at [391, 322] on input "b. Ask the team to enhance the testing procedures and introduce additional qual…" at bounding box center [391, 316] width 0 height 12
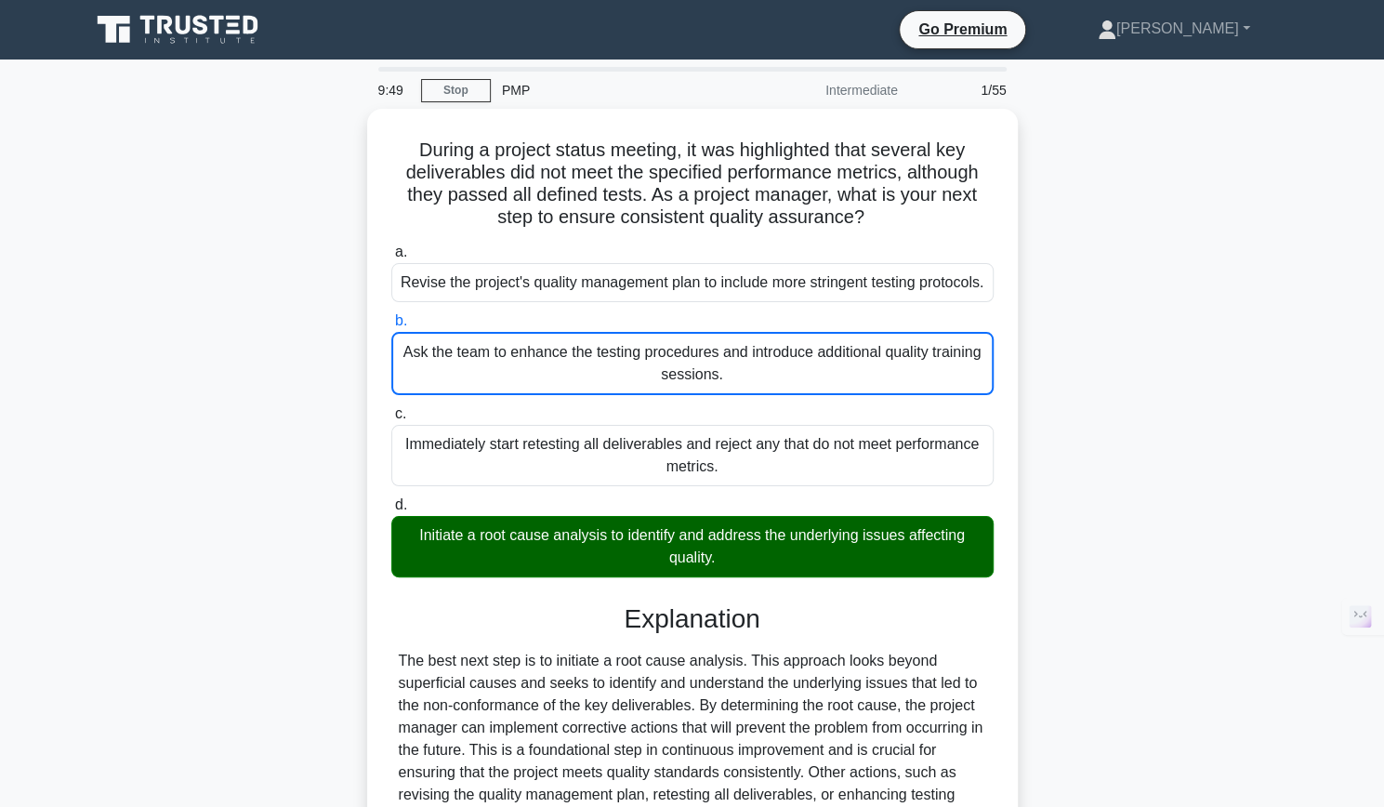
scroll to position [272, 0]
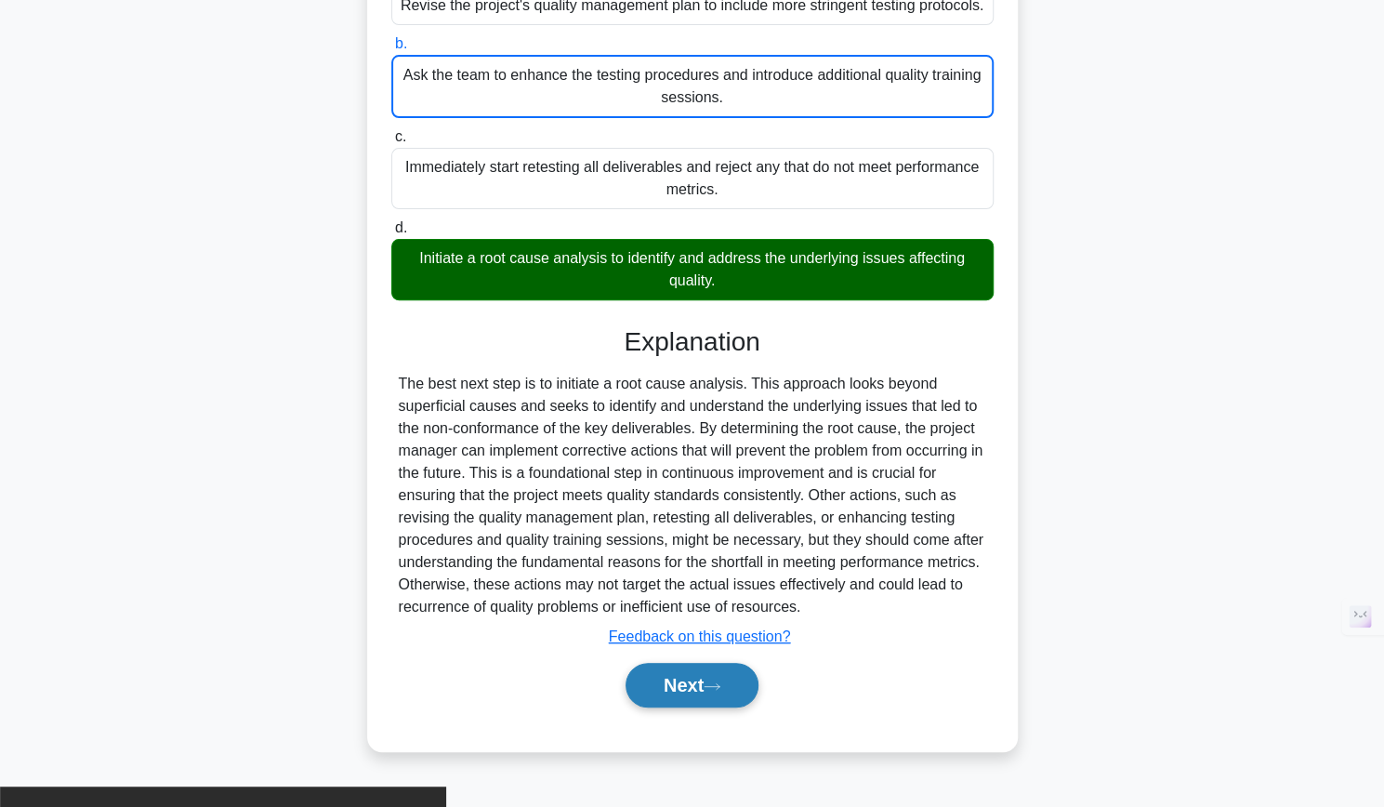
click at [682, 703] on button "Next" at bounding box center [691, 685] width 133 height 45
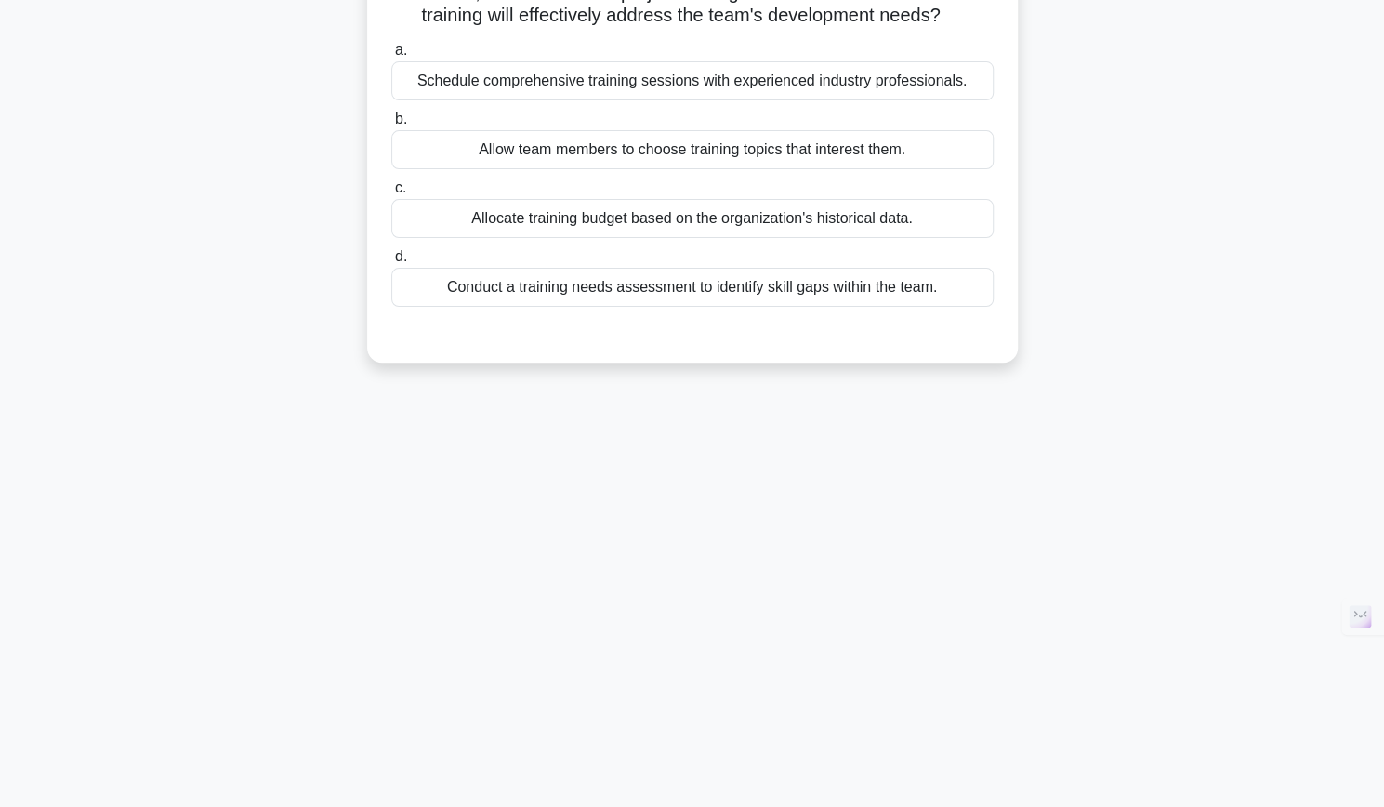
click at [591, 169] on div "Allow team members to choose training topics that interest them." at bounding box center [692, 149] width 602 height 39
click at [391, 125] on input "b. Allow team members to choose training topics that interest them." at bounding box center [391, 119] width 0 height 12
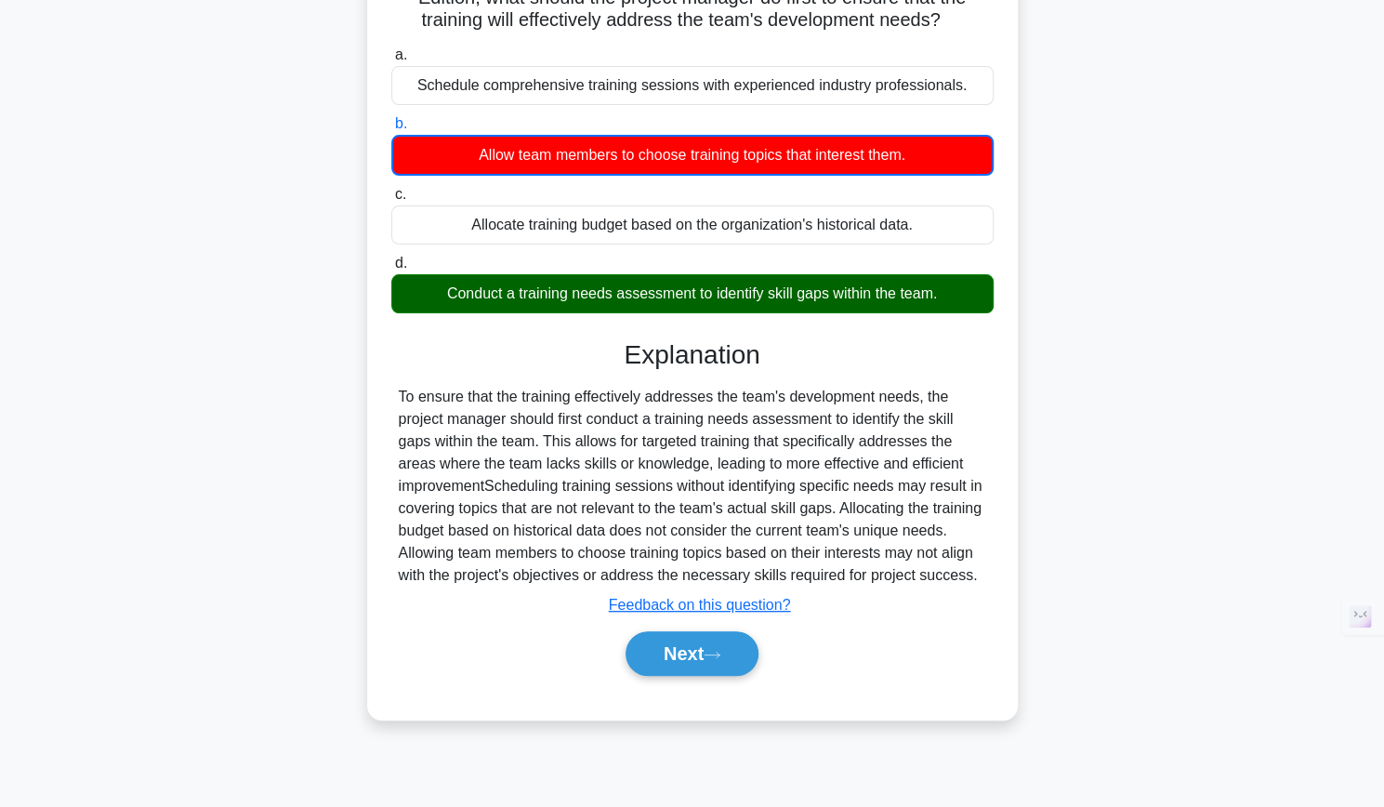
click at [295, 348] on div "A project manager is planning to improve the skills of their project team throu…" at bounding box center [692, 327] width 1227 height 830
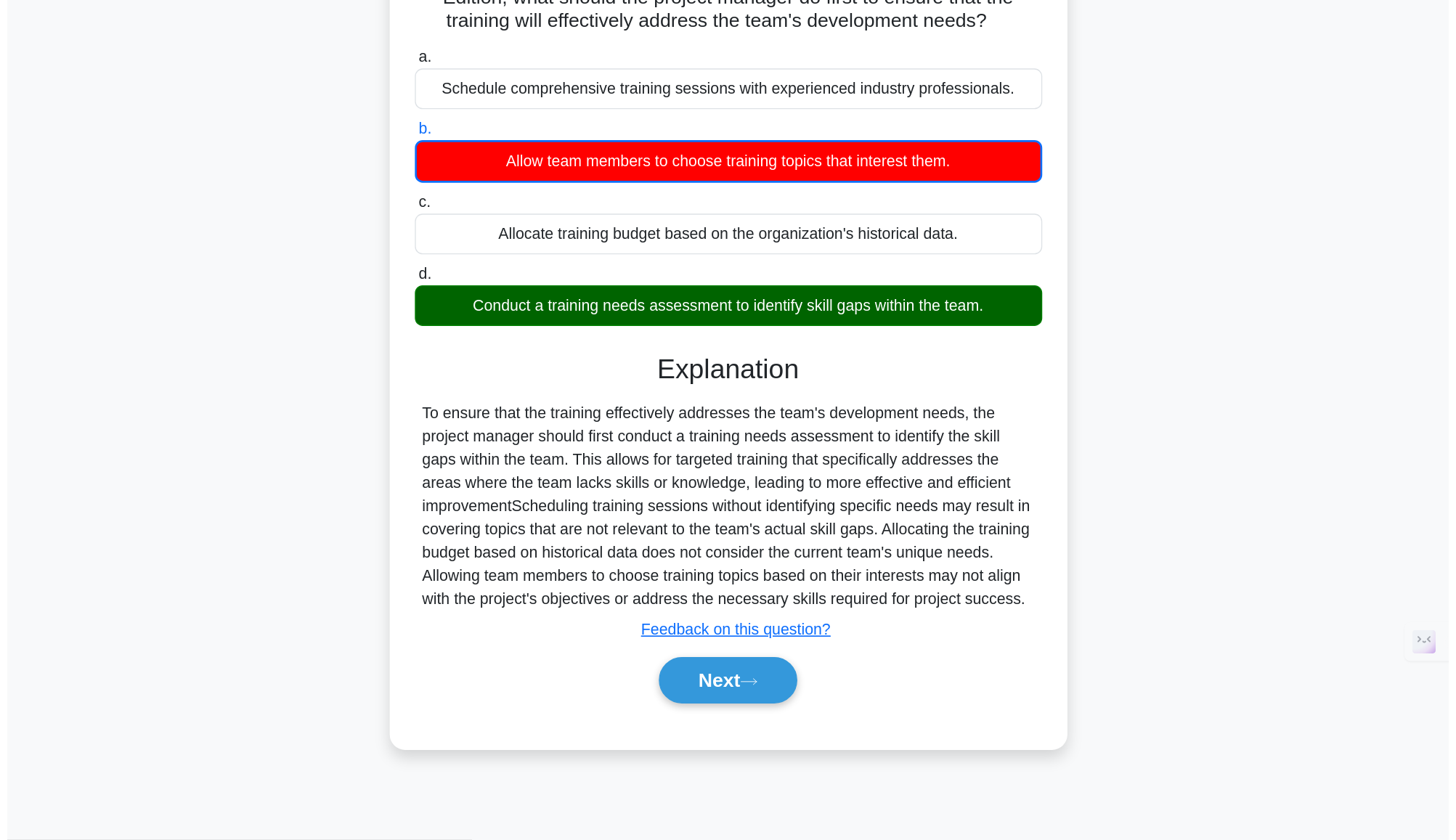
scroll to position [0, 0]
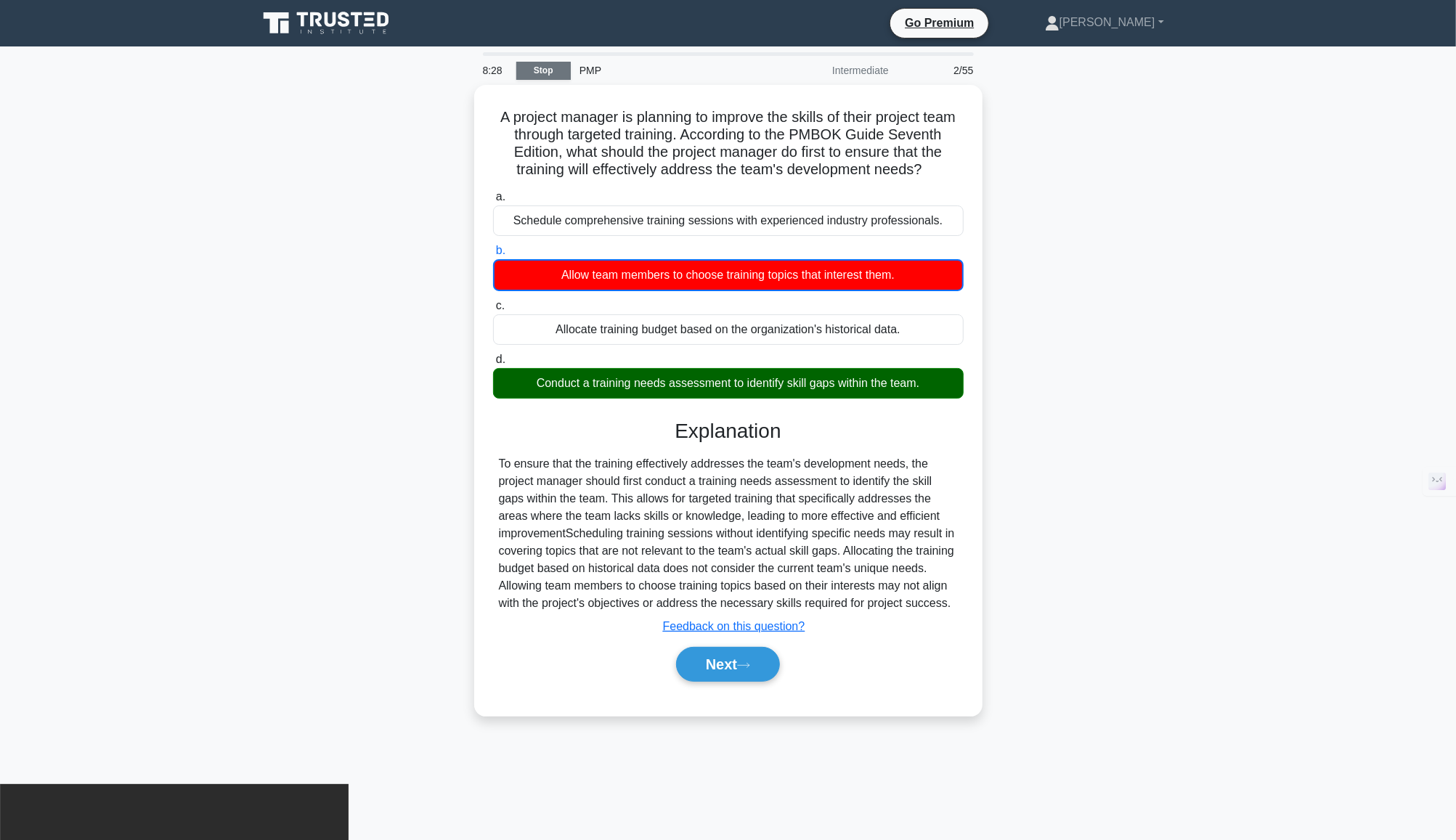
click at [538, 77] on link "Stop" at bounding box center [544, 70] width 55 height 18
